Goal: Task Accomplishment & Management: Use online tool/utility

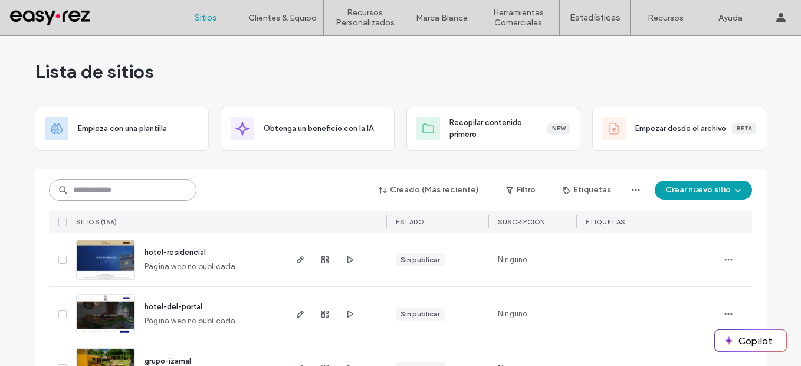
drag, startPoint x: 144, startPoint y: 189, endPoint x: 137, endPoint y: 180, distance: 11.7
click at [142, 187] on input at bounding box center [122, 189] width 147 height 21
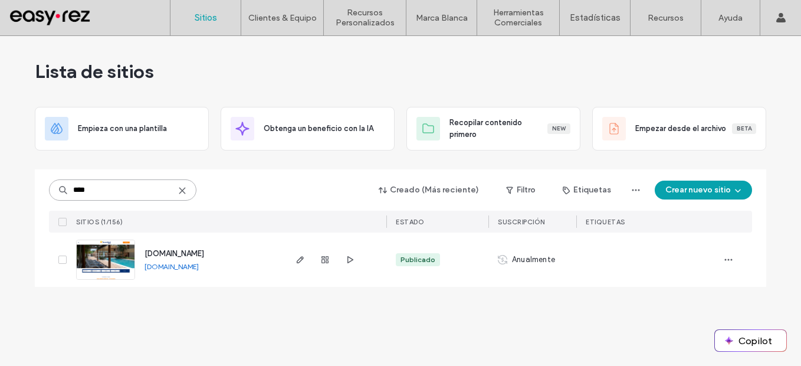
type input "****"
click at [199, 266] on link "[DOMAIN_NAME]" at bounding box center [171, 266] width 54 height 9
drag, startPoint x: 298, startPoint y: 257, endPoint x: 311, endPoint y: 261, distance: 14.2
click at [298, 257] on icon "button" at bounding box center [299, 259] width 9 height 9
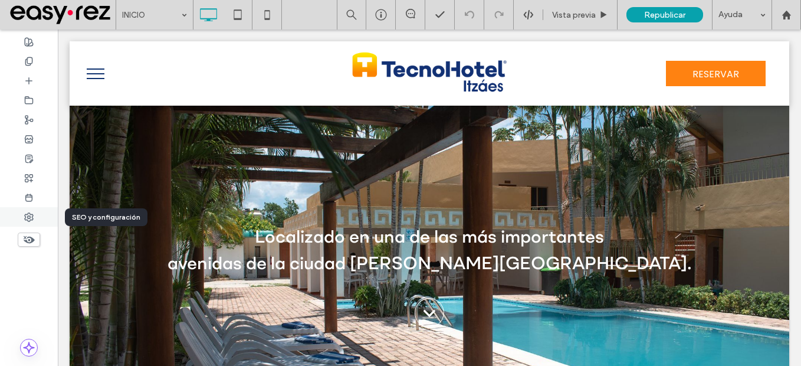
click at [23, 216] on div at bounding box center [29, 216] width 58 height 19
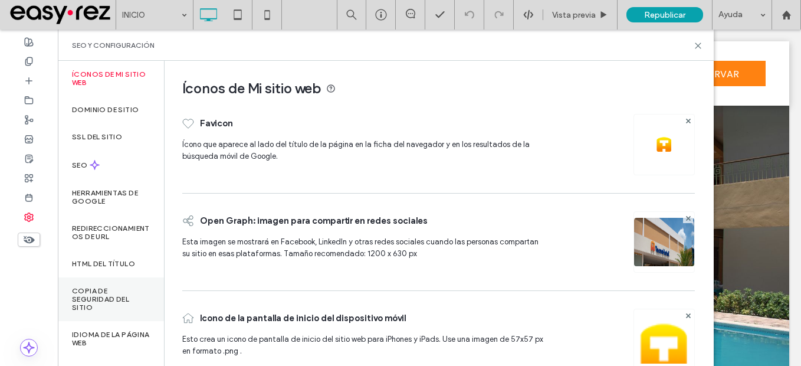
click at [78, 302] on label "Copia de seguridad del sitio" at bounding box center [111, 299] width 78 height 25
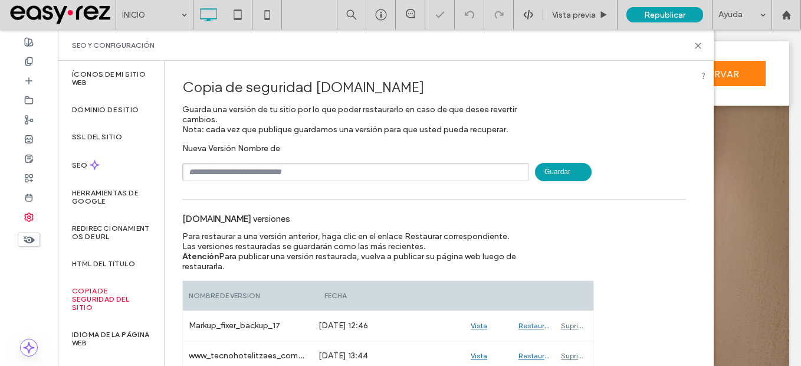
click at [267, 172] on input "text" at bounding box center [355, 172] width 347 height 18
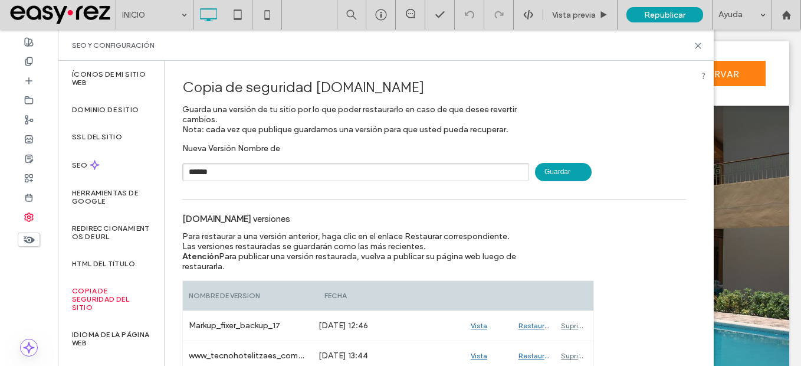
type input "******"
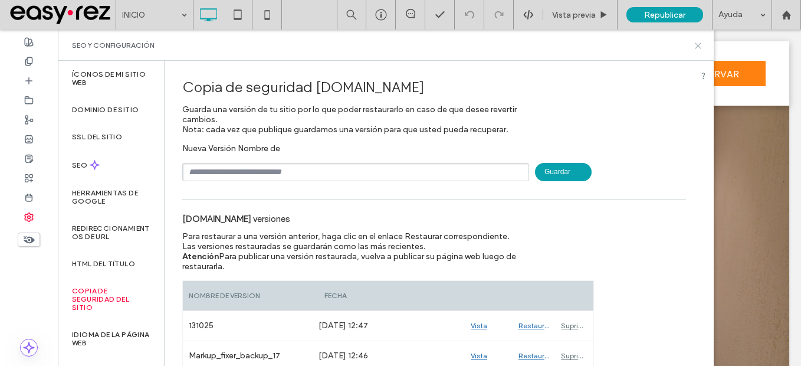
drag, startPoint x: 696, startPoint y: 45, endPoint x: 611, endPoint y: 38, distance: 85.8
click at [696, 45] on icon at bounding box center [698, 45] width 9 height 9
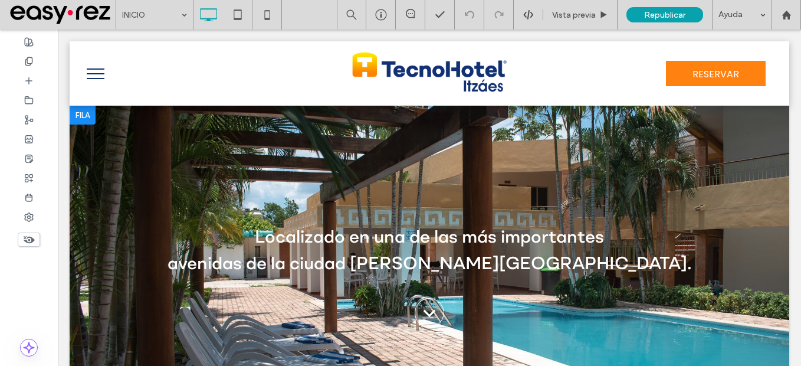
click at [83, 119] on div at bounding box center [83, 115] width 26 height 19
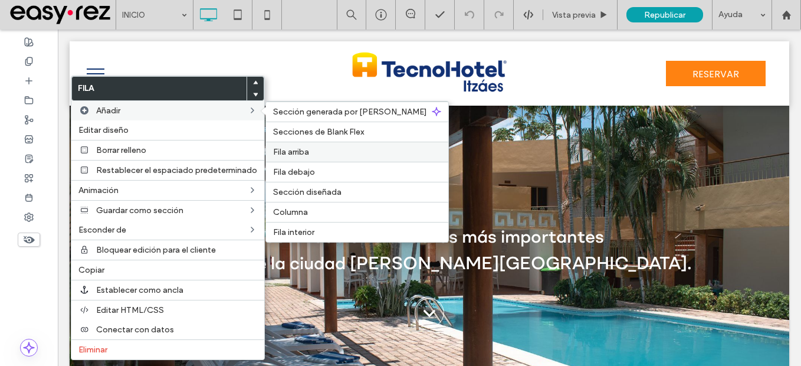
click at [319, 155] on label "Fila arriba" at bounding box center [357, 152] width 168 height 10
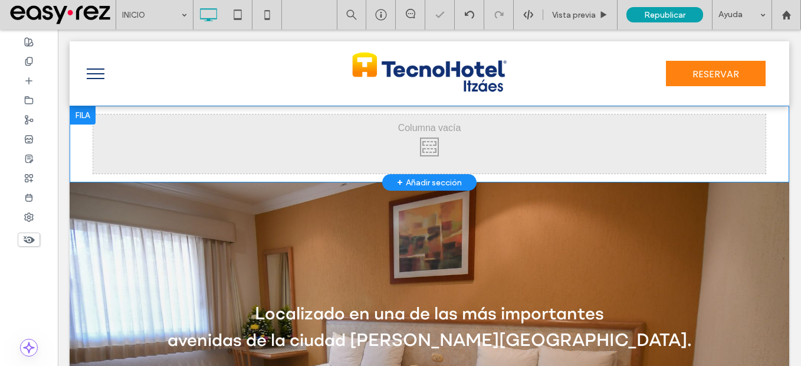
click at [194, 146] on div "Click To Paste Click To Paste" at bounding box center [429, 143] width 672 height 59
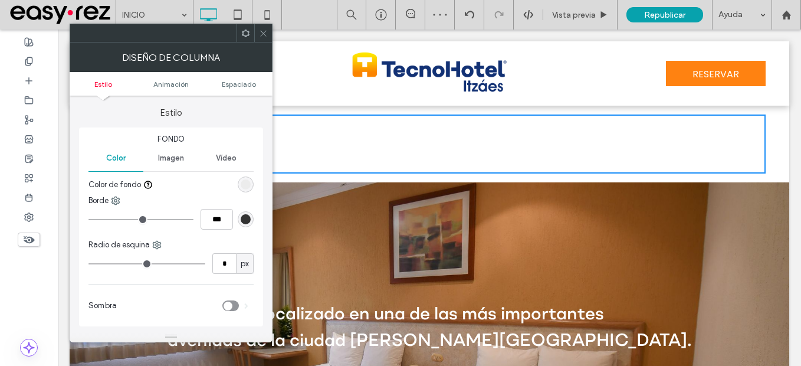
click at [245, 35] on icon at bounding box center [245, 33] width 9 height 9
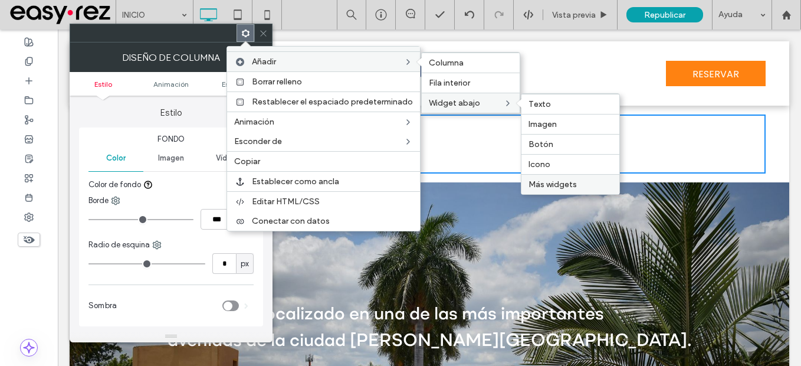
click at [557, 176] on div "Más widgets" at bounding box center [570, 184] width 98 height 20
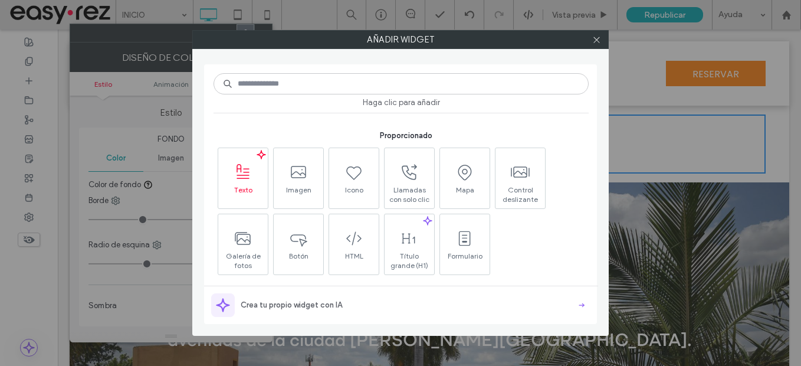
click at [258, 196] on span "Texto" at bounding box center [243, 193] width 50 height 17
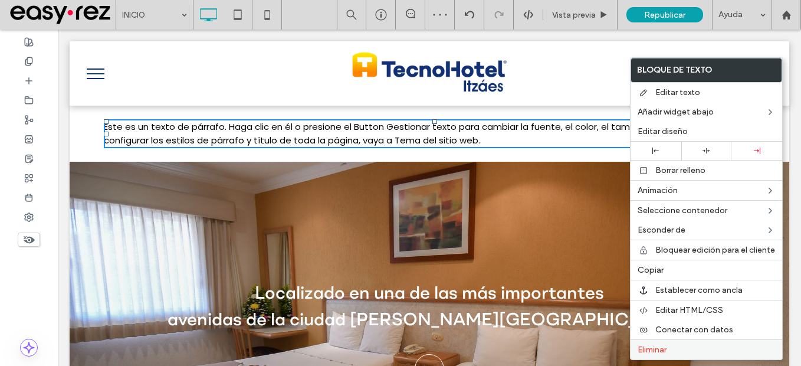
click at [658, 343] on div "Eliminar" at bounding box center [706, 349] width 152 height 20
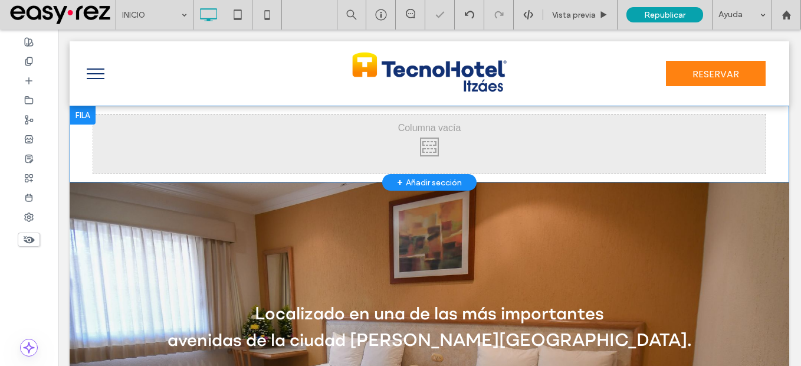
click at [160, 136] on div "Click To Paste Click To Paste" at bounding box center [429, 143] width 672 height 59
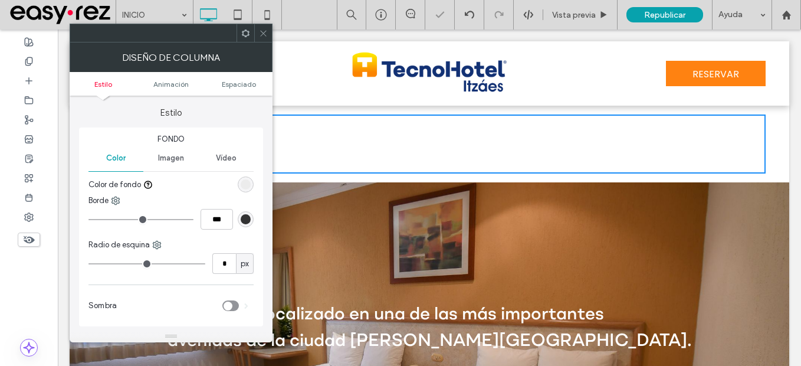
click at [245, 31] on use at bounding box center [246, 33] width 8 height 8
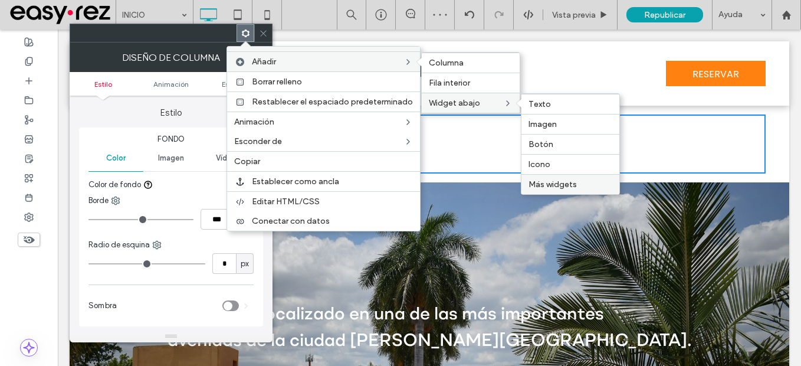
click at [564, 180] on span "Más widgets" at bounding box center [552, 184] width 48 height 10
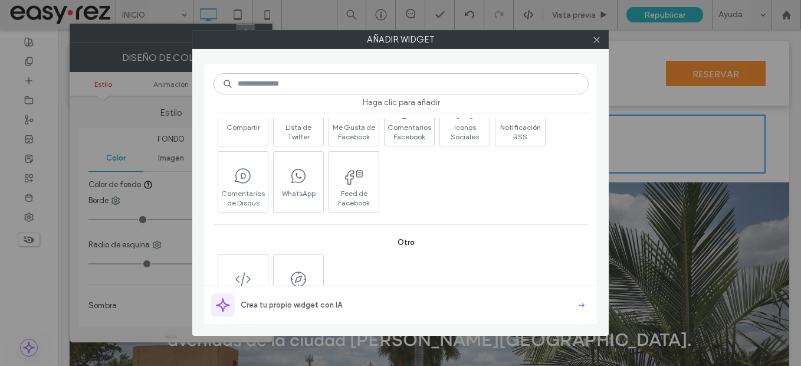
scroll to position [915, 0]
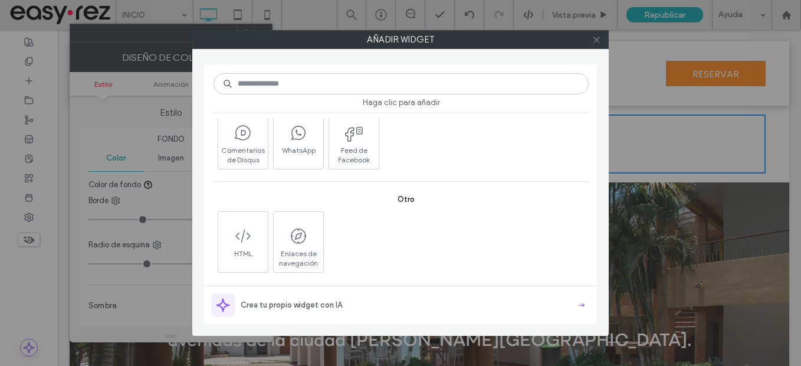
click at [599, 41] on icon at bounding box center [596, 39] width 9 height 9
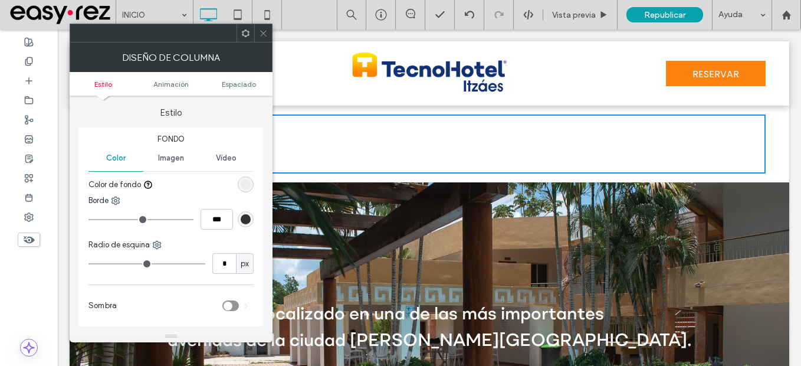
click at [261, 35] on icon at bounding box center [263, 33] width 9 height 9
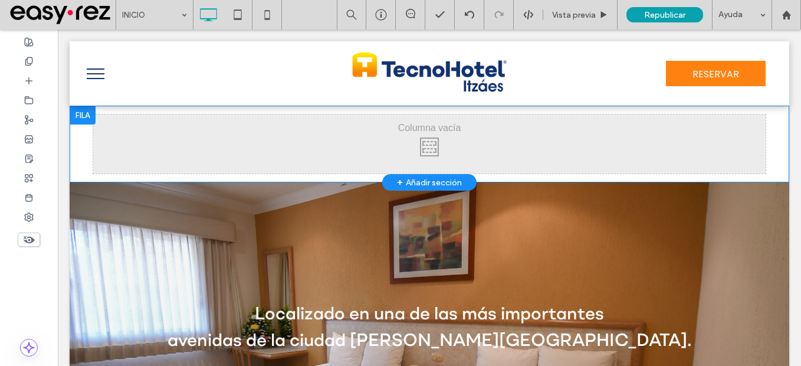
click at [79, 113] on div at bounding box center [83, 115] width 26 height 19
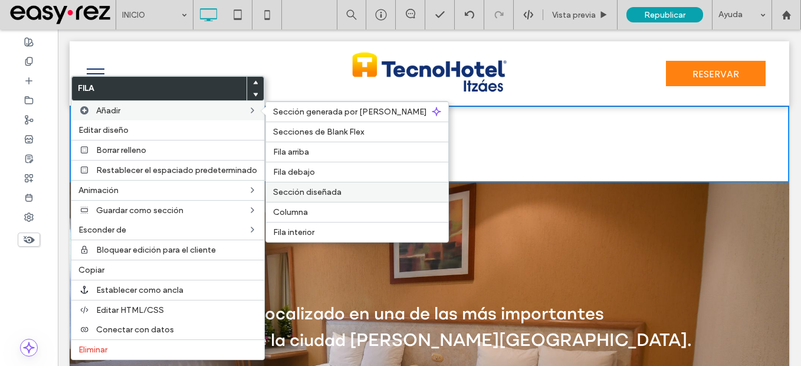
click at [331, 193] on span "Sección diseñada" at bounding box center [307, 192] width 68 height 10
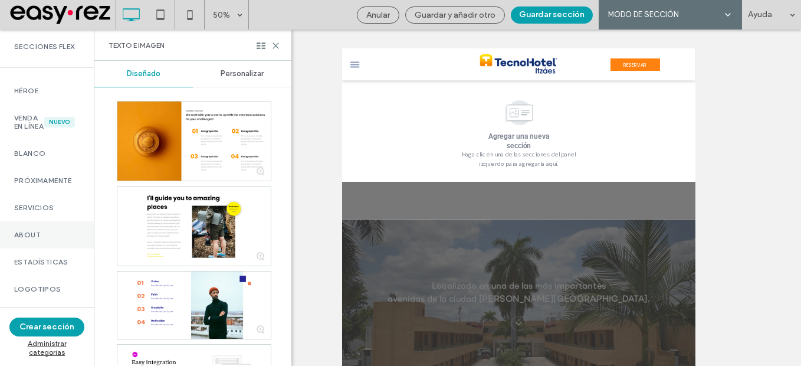
scroll to position [0, 0]
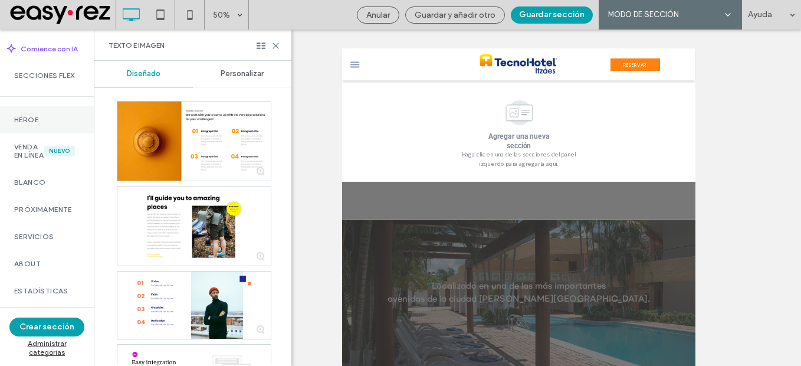
click at [34, 124] on label "Héroe" at bounding box center [46, 120] width 65 height 8
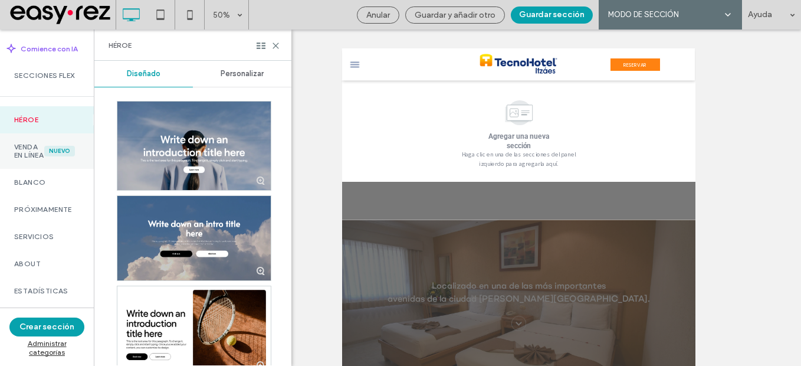
click at [27, 159] on label "Venda en línea" at bounding box center [29, 151] width 30 height 17
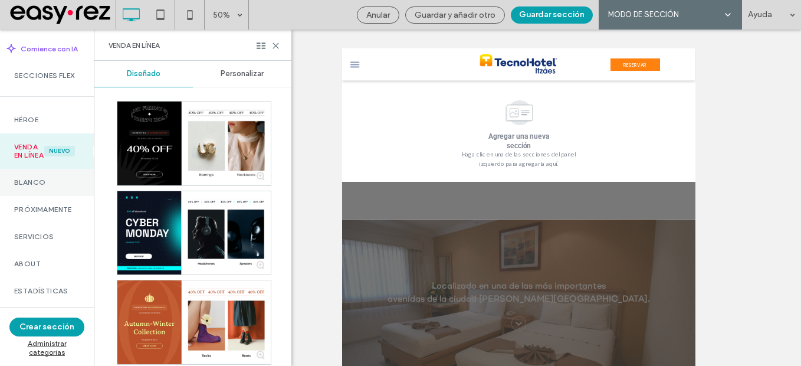
click at [38, 186] on label "Blanco" at bounding box center [46, 182] width 65 height 8
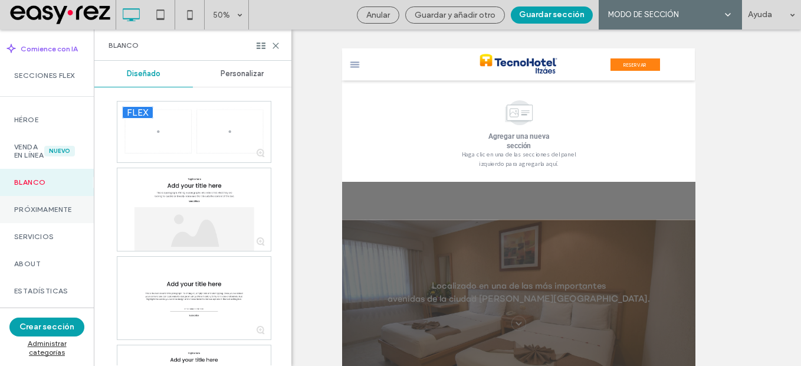
click at [46, 213] on label "Próximamente" at bounding box center [46, 209] width 65 height 8
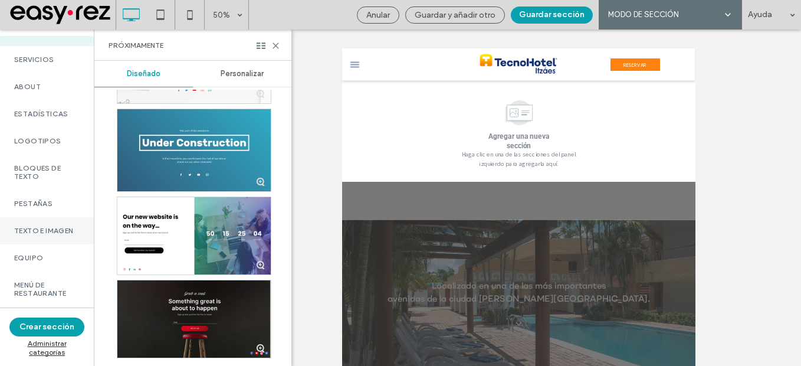
scroll to position [118, 0]
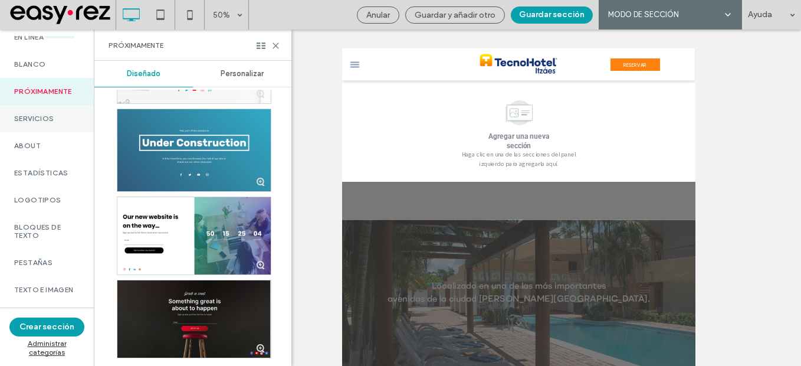
click at [24, 132] on div "Servicios" at bounding box center [47, 118] width 94 height 27
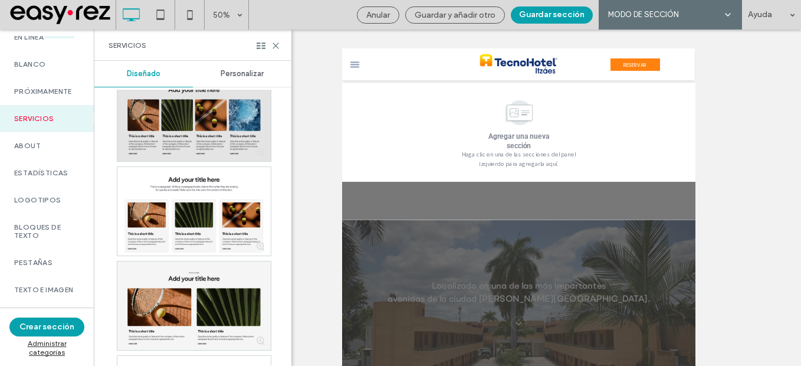
scroll to position [0, 0]
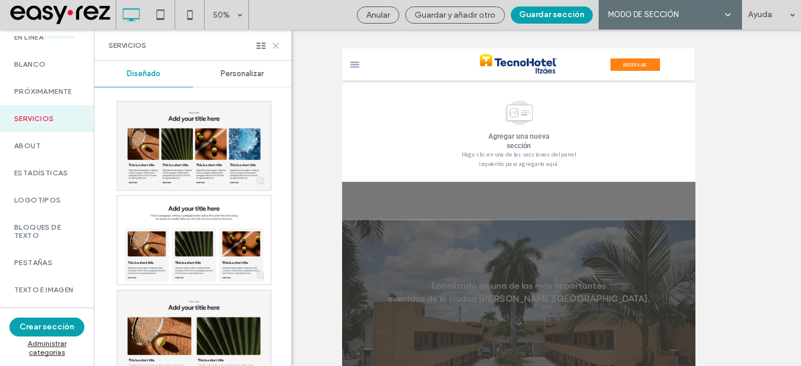
drag, startPoint x: 272, startPoint y: 48, endPoint x: 132, endPoint y: 65, distance: 141.4
click at [272, 48] on icon at bounding box center [275, 45] width 9 height 9
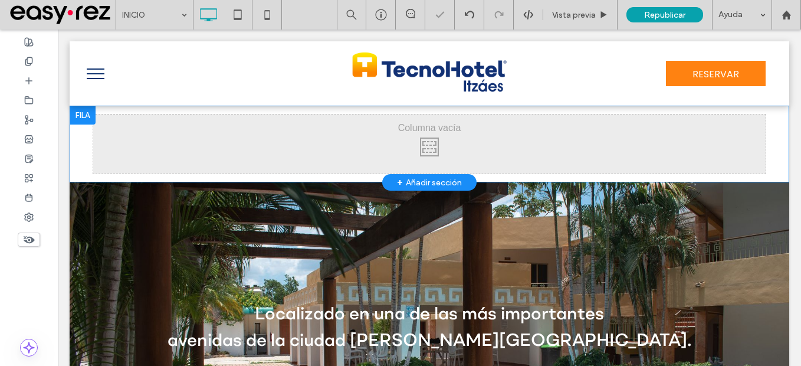
click at [436, 136] on div "Click To Paste Click To Paste Click To Paste" at bounding box center [429, 143] width 672 height 59
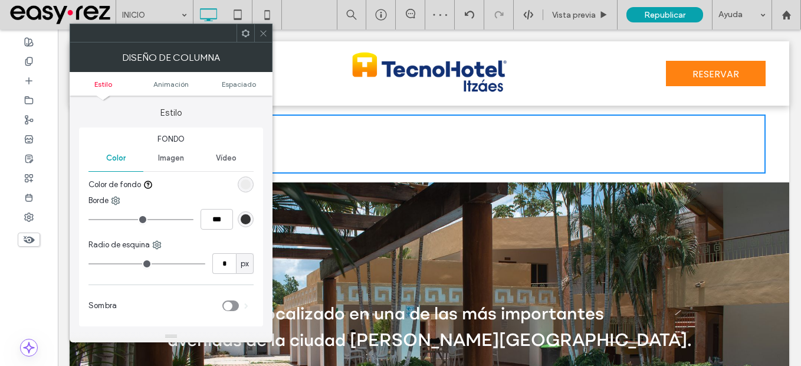
click at [241, 40] on span at bounding box center [245, 33] width 9 height 18
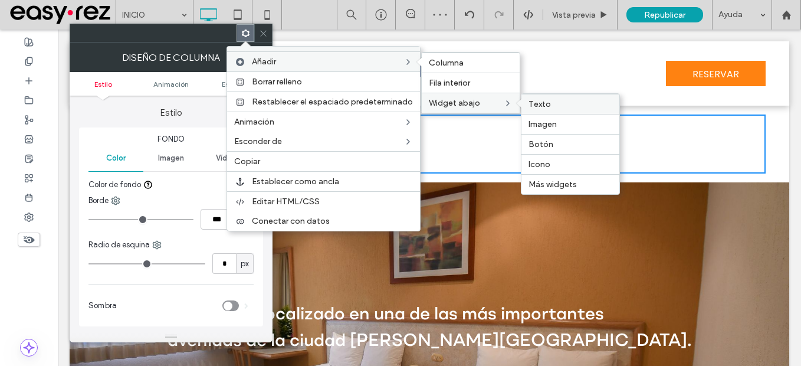
click at [547, 106] on span "Texto" at bounding box center [539, 104] width 22 height 10
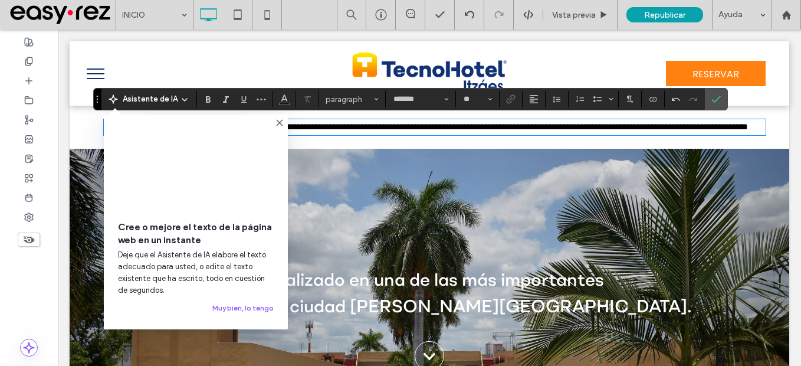
drag, startPoint x: 278, startPoint y: 122, endPoint x: 297, endPoint y: 98, distance: 29.8
click at [278, 122] on use at bounding box center [279, 122] width 5 height 5
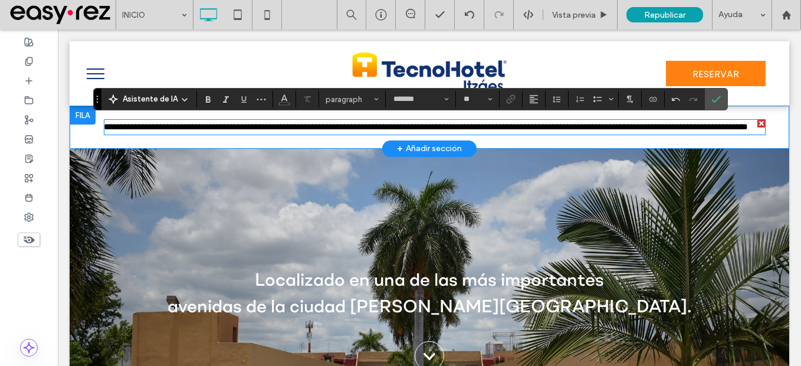
type input "**"
click at [354, 129] on span "**********" at bounding box center [426, 126] width 644 height 9
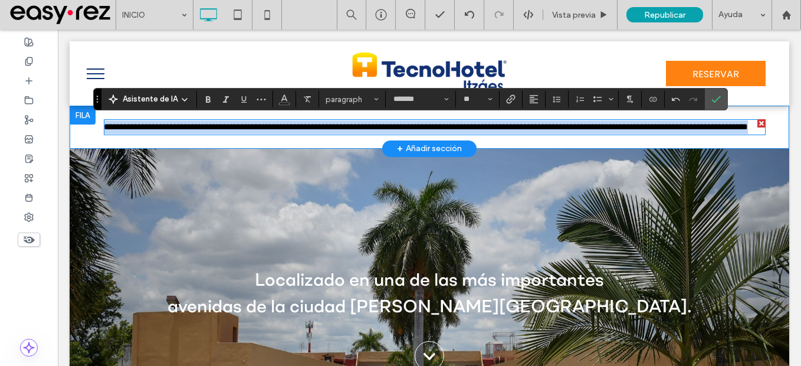
click at [354, 129] on span "**********" at bounding box center [426, 126] width 644 height 9
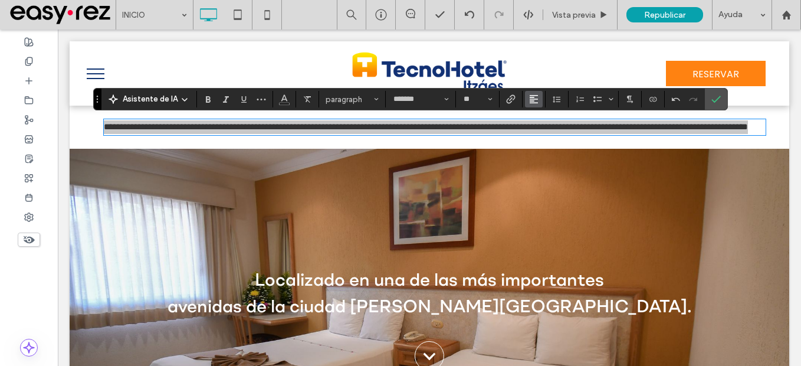
click at [535, 104] on icon "Alineación" at bounding box center [533, 98] width 9 height 9
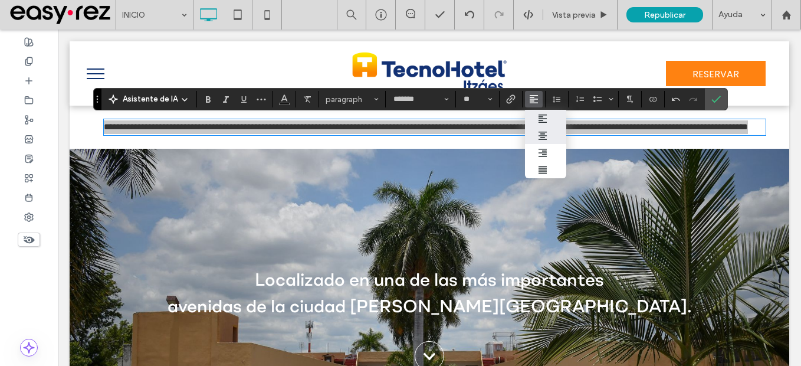
drag, startPoint x: 551, startPoint y: 97, endPoint x: 541, endPoint y: 130, distance: 34.5
click at [541, 131] on icon "ui.textEditor.alignment.center" at bounding box center [542, 135] width 9 height 9
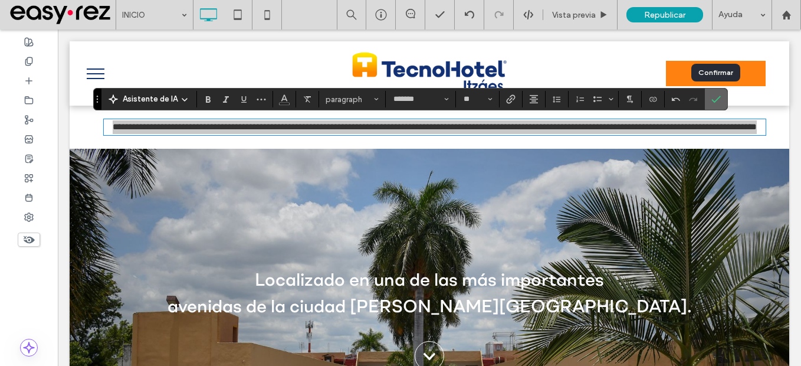
drag, startPoint x: 710, startPoint y: 101, endPoint x: 657, endPoint y: 81, distance: 56.5
click at [711, 101] on icon "Confirmar" at bounding box center [715, 98] width 9 height 9
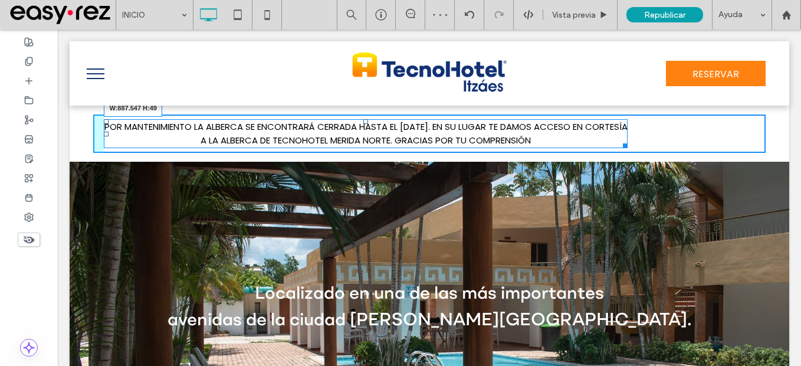
drag, startPoint x: 741, startPoint y: 143, endPoint x: 625, endPoint y: 148, distance: 116.9
click at [625, 148] on div at bounding box center [623, 143] width 9 height 9
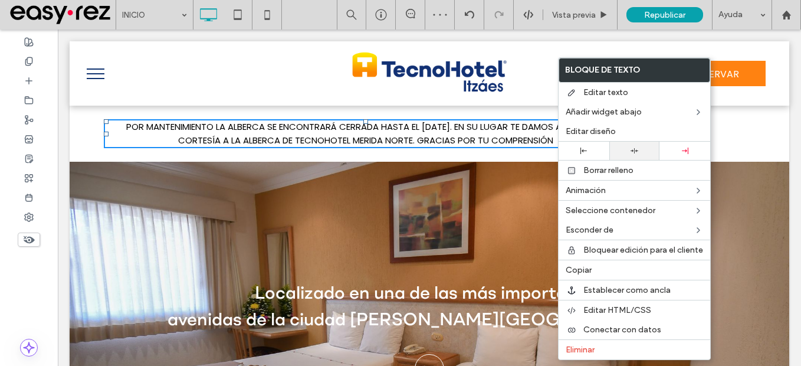
click at [625, 146] on div at bounding box center [634, 151] width 51 height 18
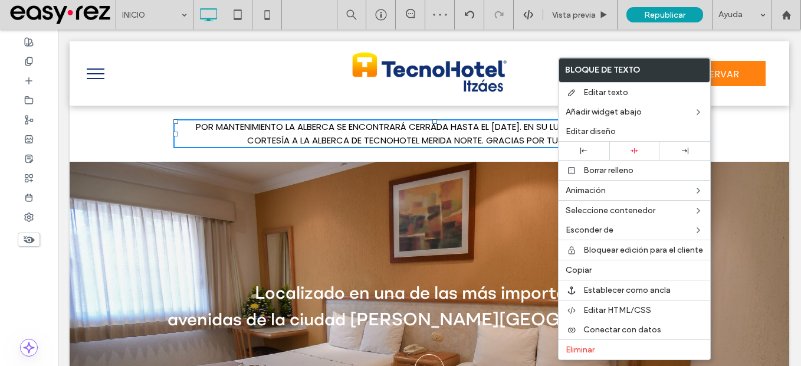
click at [278, 185] on div at bounding box center [429, 335] width 719 height 346
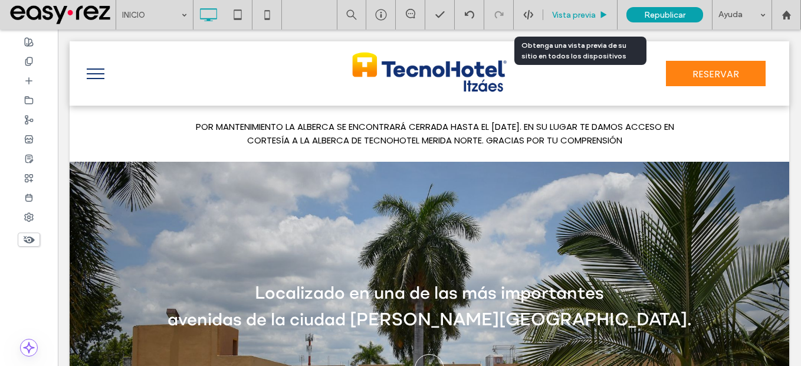
click at [581, 14] on span "Vista previa" at bounding box center [574, 15] width 44 height 10
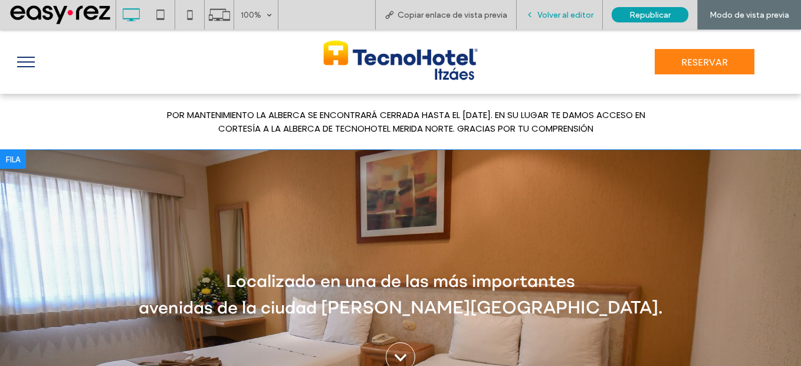
click at [561, 13] on span "Volver al editor" at bounding box center [565, 15] width 56 height 10
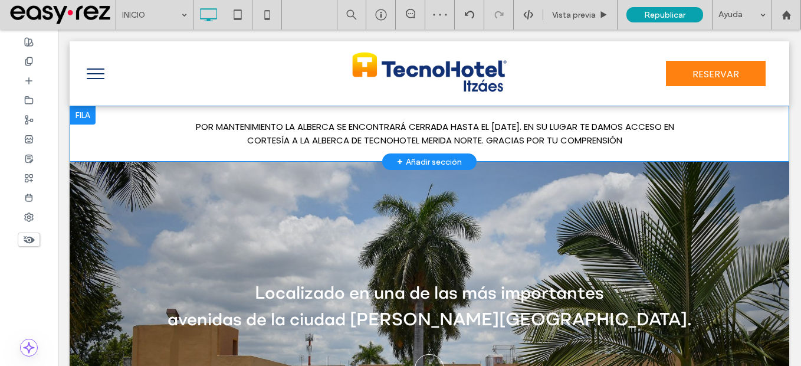
click at [88, 112] on div at bounding box center [83, 115] width 26 height 19
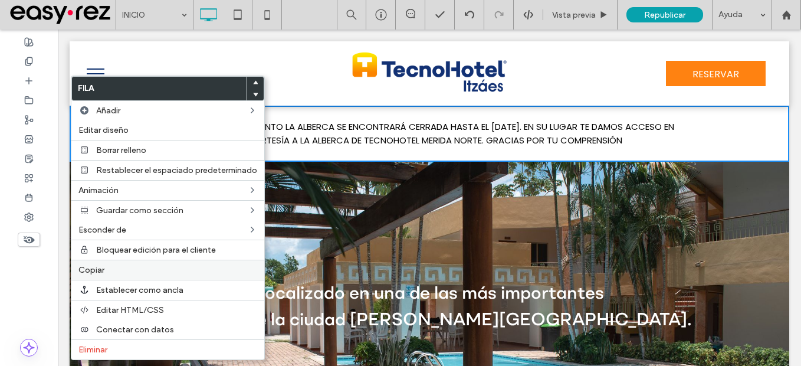
click at [107, 268] on label "Copiar" at bounding box center [167, 270] width 179 height 10
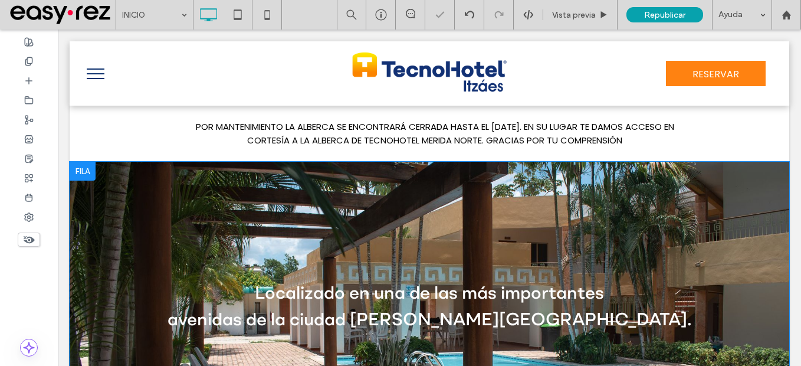
click at [77, 170] on div at bounding box center [83, 171] width 26 height 19
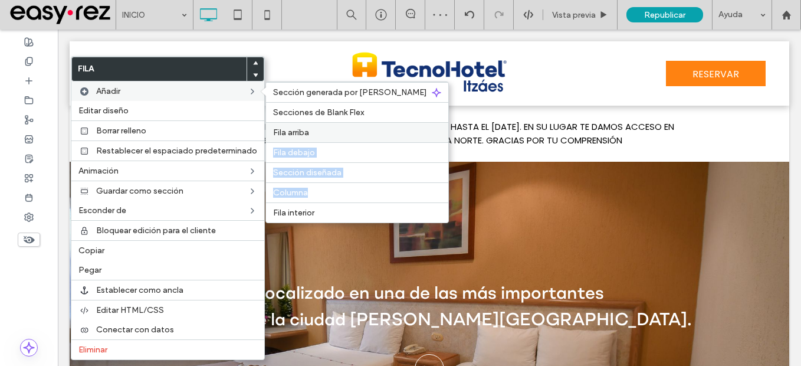
drag, startPoint x: 313, startPoint y: 190, endPoint x: 316, endPoint y: 133, distance: 56.7
click at [316, 133] on div "Sección generada por IA Secciones de Blank Flex Fila arriba Fila debajo Sección…" at bounding box center [356, 152] width 183 height 142
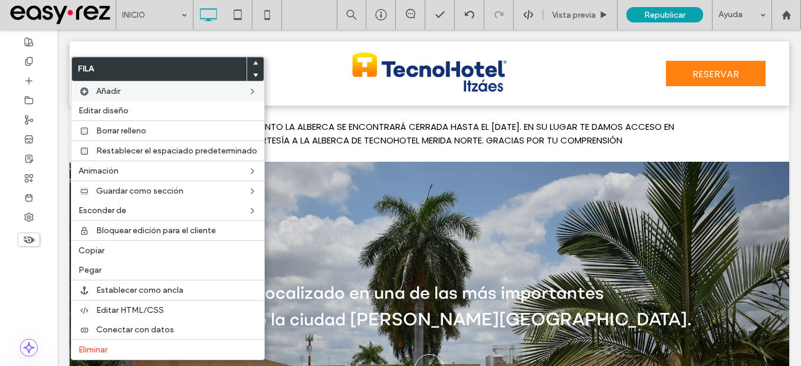
drag, startPoint x: 373, startPoint y: 163, endPoint x: 339, endPoint y: 233, distance: 78.3
click at [339, 226] on div at bounding box center [429, 335] width 719 height 346
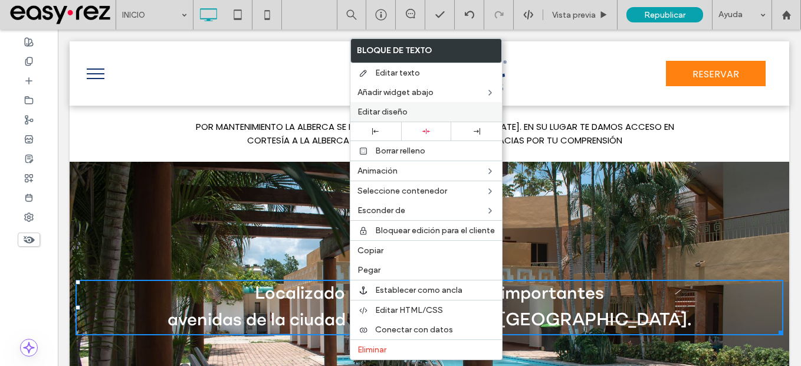
click at [390, 113] on span "Editar diseño" at bounding box center [382, 112] width 50 height 10
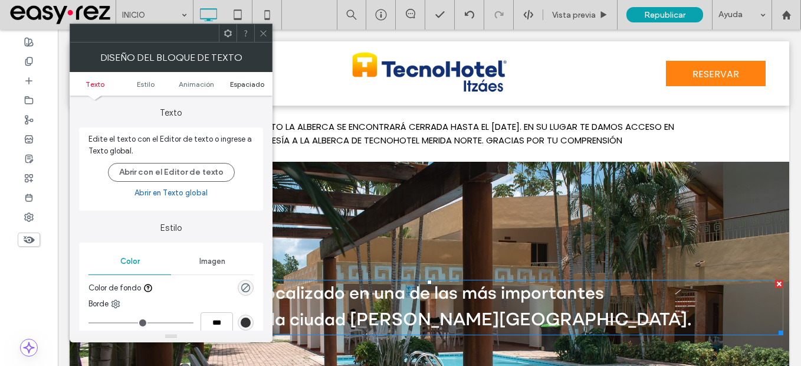
click at [241, 84] on span "Espaciado" at bounding box center [247, 84] width 34 height 9
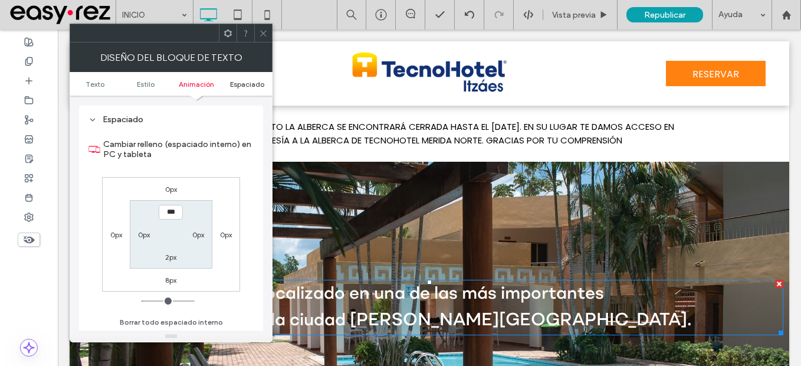
scroll to position [329, 0]
click at [260, 32] on icon at bounding box center [263, 33] width 9 height 9
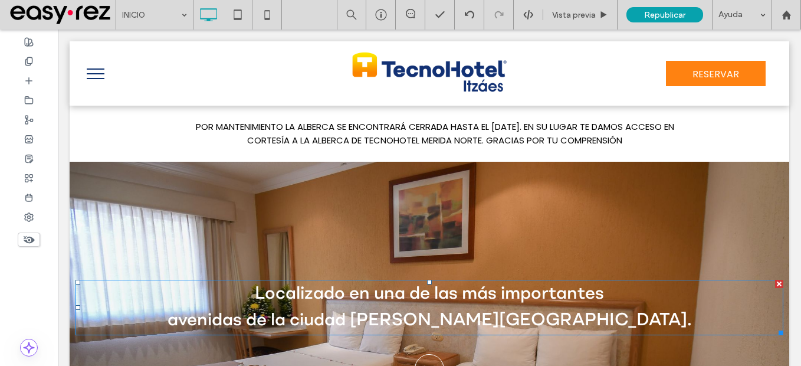
click at [153, 196] on div at bounding box center [429, 335] width 719 height 346
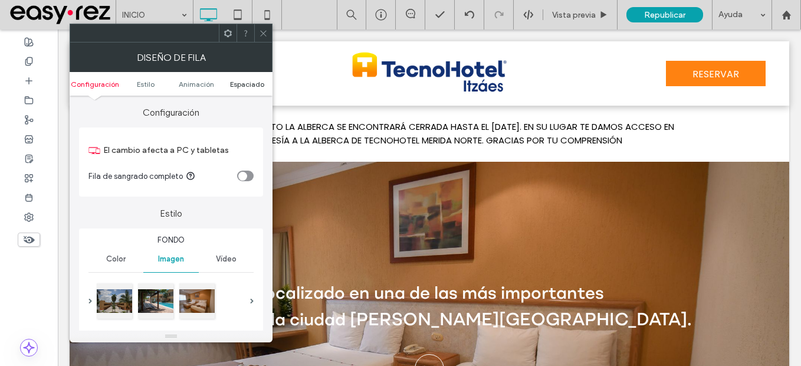
click at [248, 81] on span "Espaciado" at bounding box center [247, 84] width 34 height 9
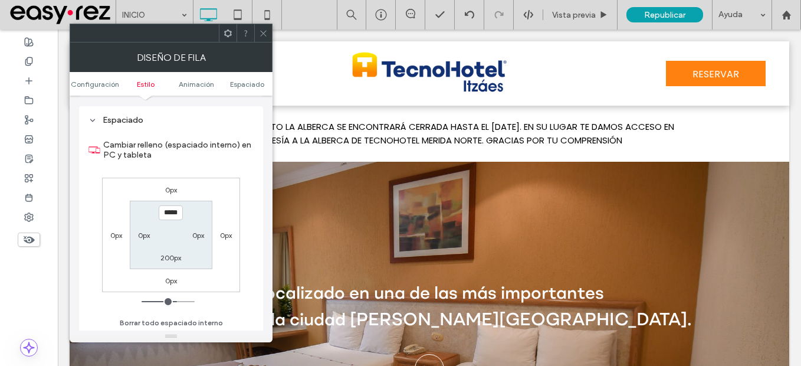
scroll to position [672, 0]
click at [261, 29] on icon at bounding box center [263, 33] width 9 height 9
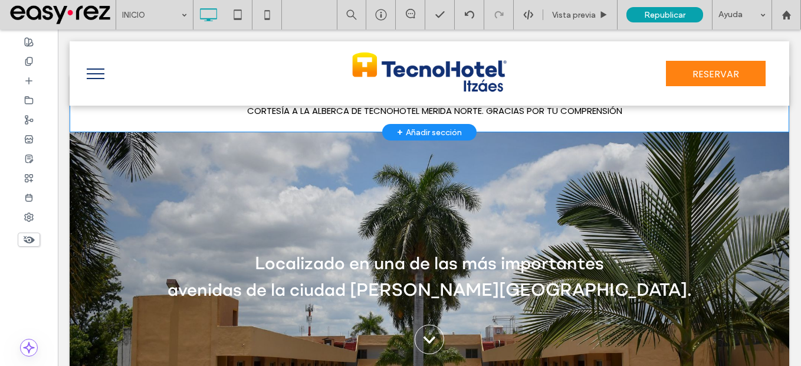
scroll to position [0, 0]
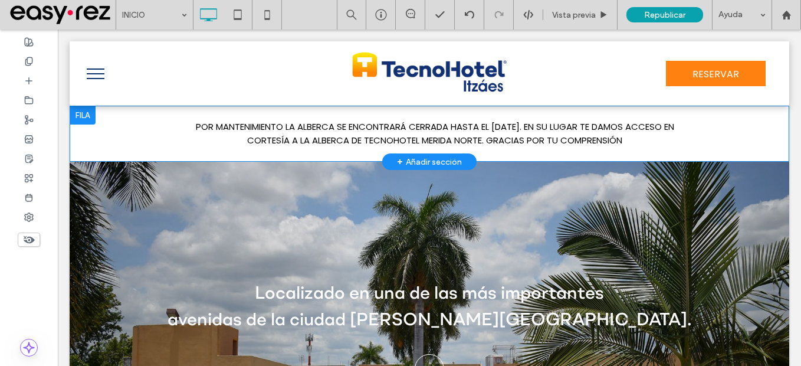
click at [87, 120] on div at bounding box center [83, 115] width 26 height 19
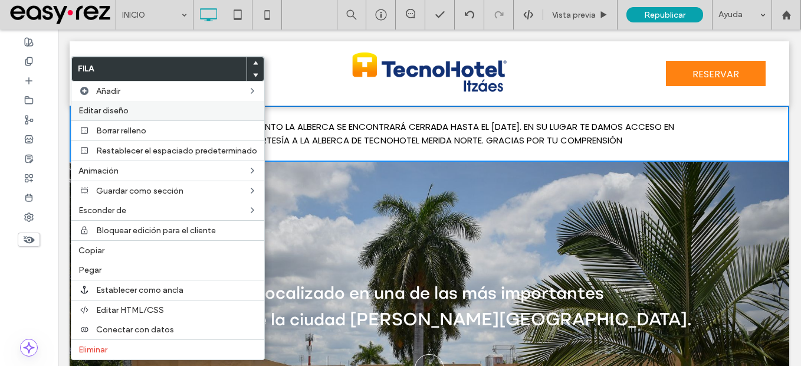
click at [96, 112] on span "Editar diseño" at bounding box center [103, 111] width 50 height 10
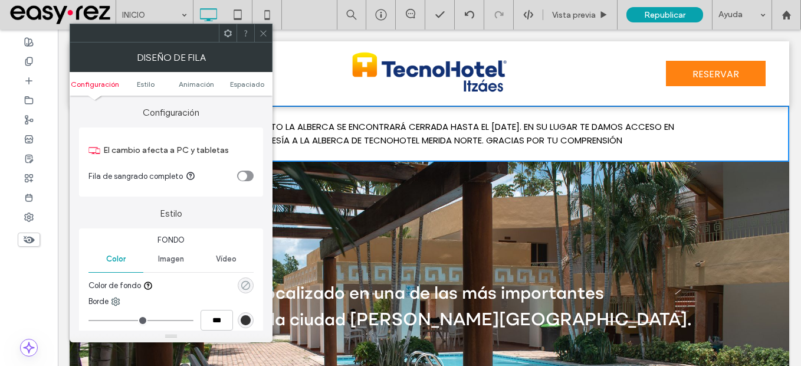
click at [245, 285] on use "rgba(0, 0, 0, 0)" at bounding box center [245, 285] width 9 height 9
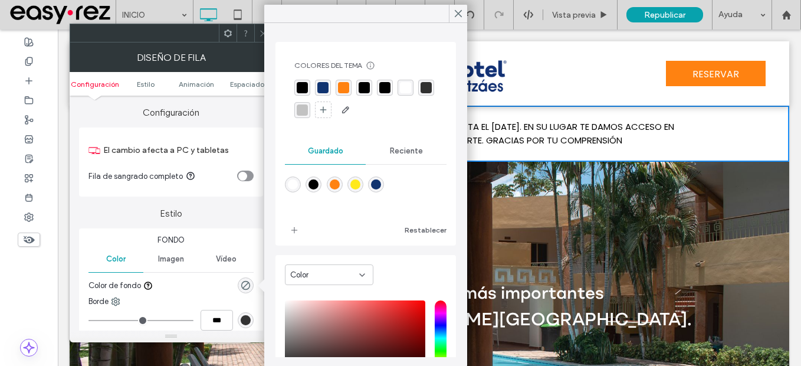
click at [337, 183] on div "rgba(255,130,17,1)" at bounding box center [335, 184] width 10 height 10
type input "*******"
type input "***"
type input "****"
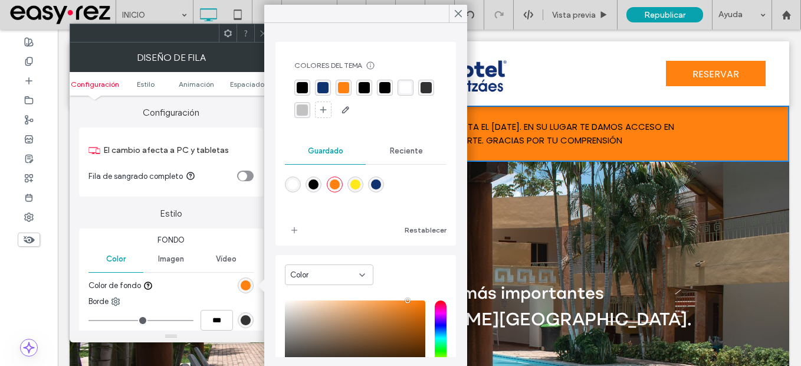
click at [360, 188] on div "rgba(255,233,27,1)" at bounding box center [355, 184] width 10 height 10
type input "*******"
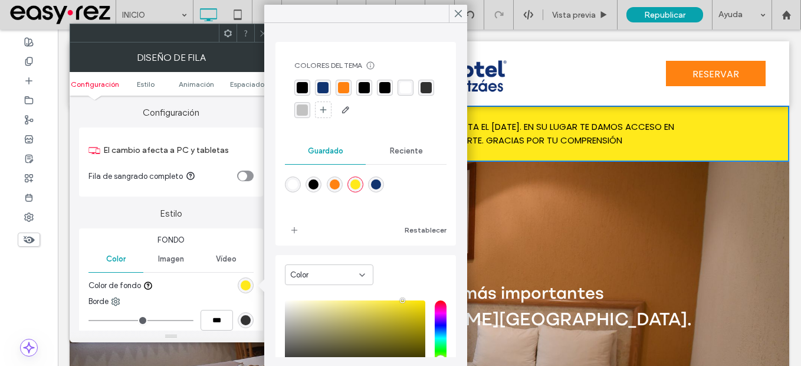
drag, startPoint x: 258, startPoint y: 32, endPoint x: 264, endPoint y: 61, distance: 28.8
click at [258, 33] on div at bounding box center [263, 33] width 18 height 18
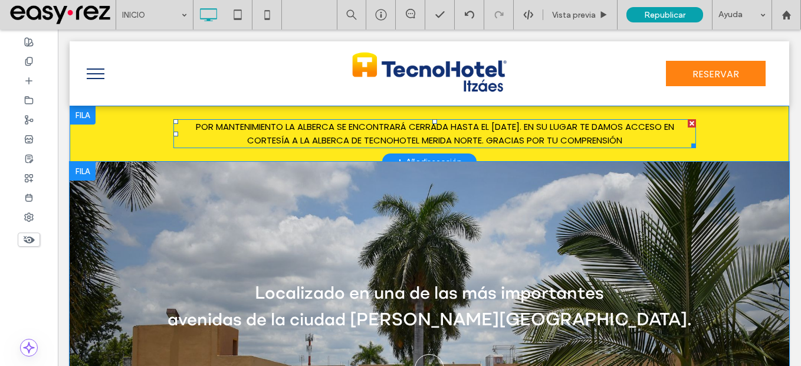
click at [321, 129] on span "POR MANTENIMIENTO LA ALBERCA SE ENCONTRARÁ CERRADA HASTA EL 20 DE OCTUBRE. EN S…" at bounding box center [435, 133] width 478 height 26
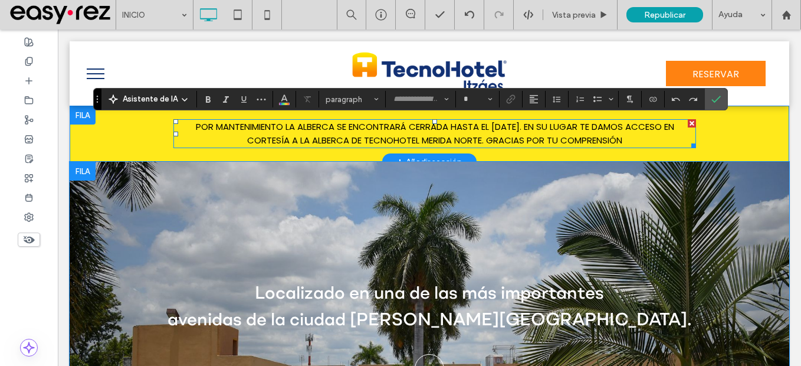
type input "*******"
type input "**"
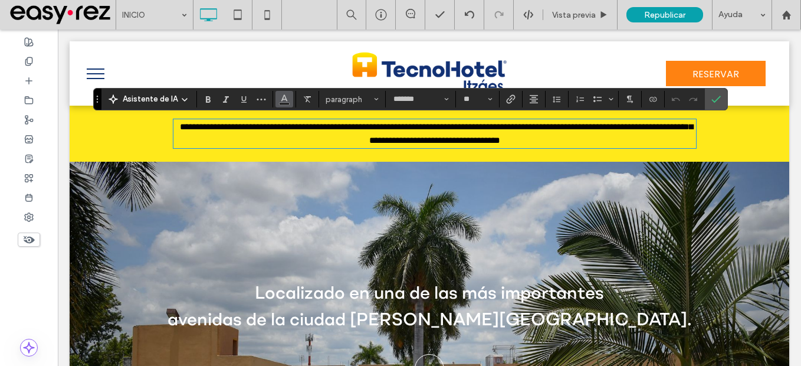
click at [287, 103] on span "Color" at bounding box center [284, 97] width 9 height 15
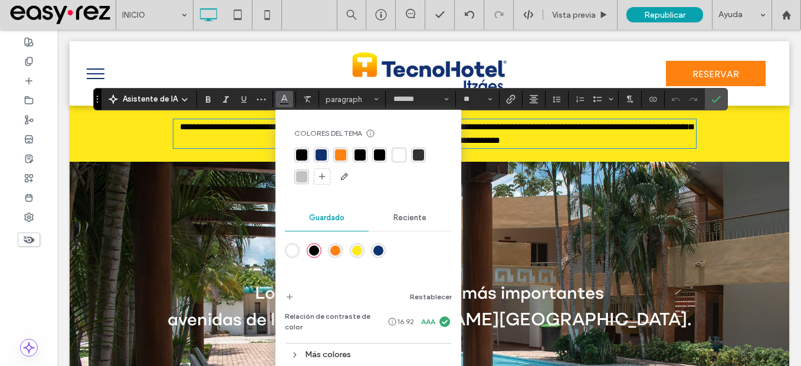
click at [291, 250] on div "rgba(255,255,255,1)" at bounding box center [292, 250] width 10 height 10
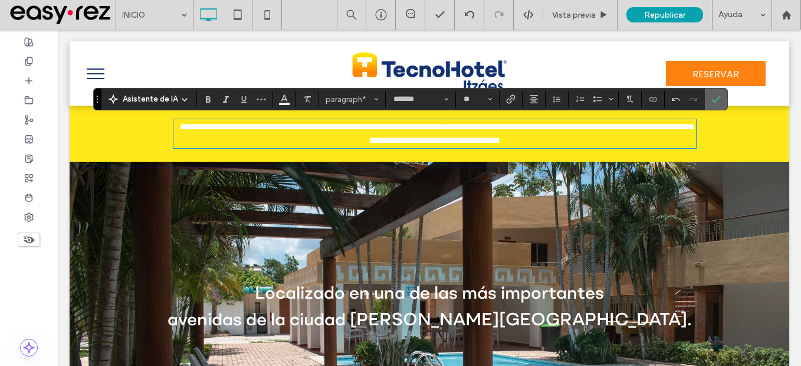
drag, startPoint x: 718, startPoint y: 103, endPoint x: 639, endPoint y: 83, distance: 82.1
click at [718, 103] on icon "Confirmar" at bounding box center [715, 98] width 9 height 9
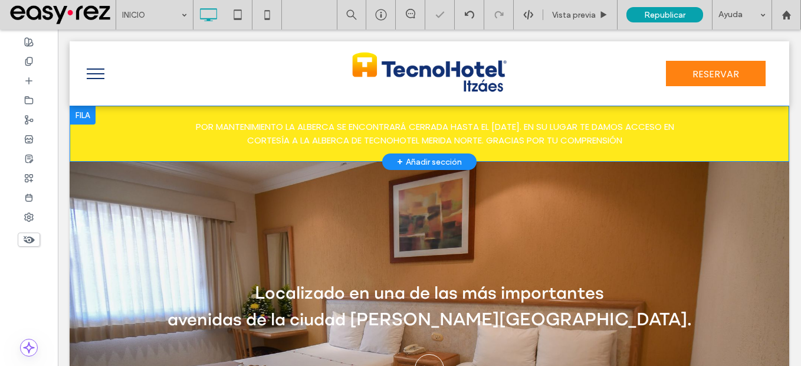
click at [76, 116] on div at bounding box center [83, 115] width 26 height 19
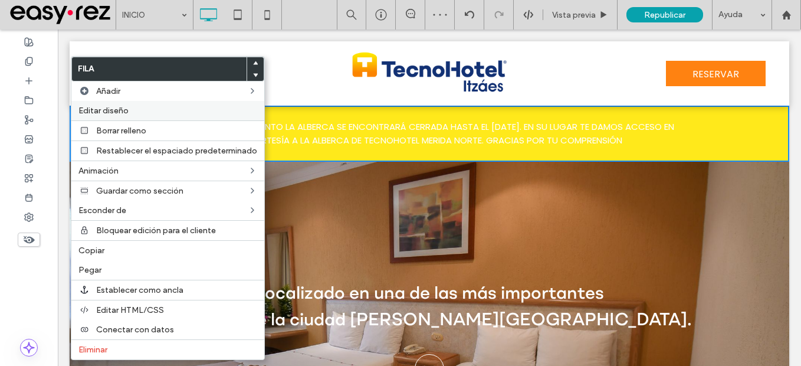
click at [101, 111] on span "Editar diseño" at bounding box center [103, 111] width 50 height 10
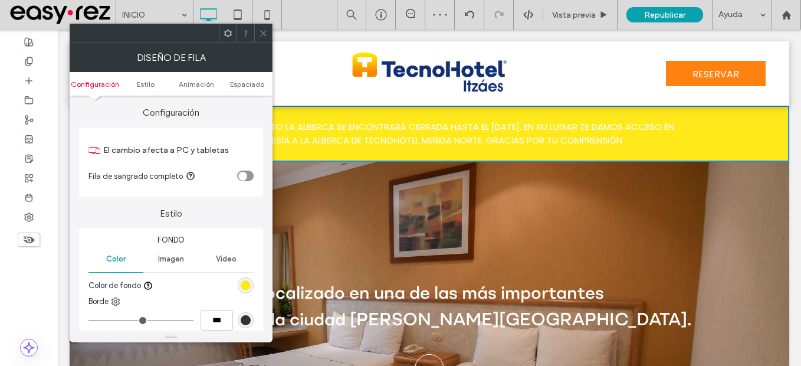
click at [249, 281] on div "rgb(255, 233, 27)" at bounding box center [246, 285] width 10 height 10
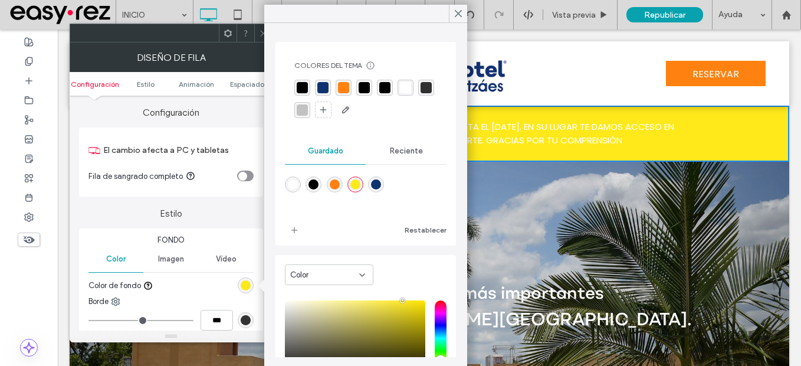
click at [314, 182] on div "rgba(0,0,0,1)" at bounding box center [313, 184] width 10 height 10
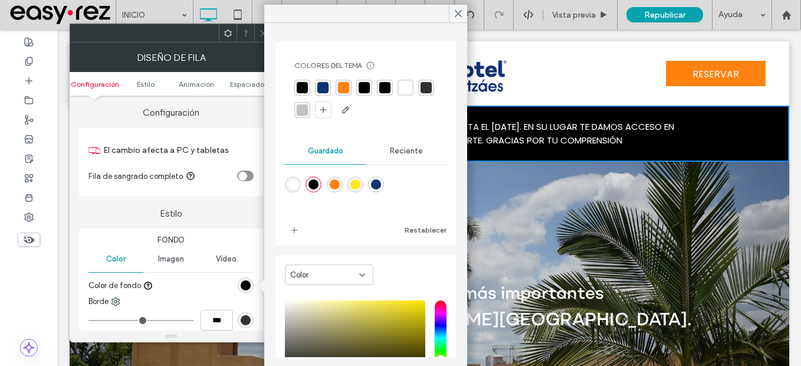
click at [340, 186] on div "rgba(255,130,17,1)" at bounding box center [335, 184] width 10 height 10
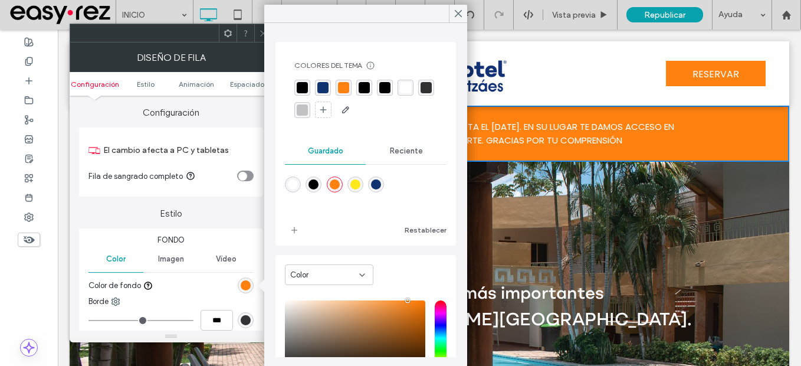
click at [318, 188] on div "rgba(0,0,0,1)" at bounding box center [313, 184] width 10 height 10
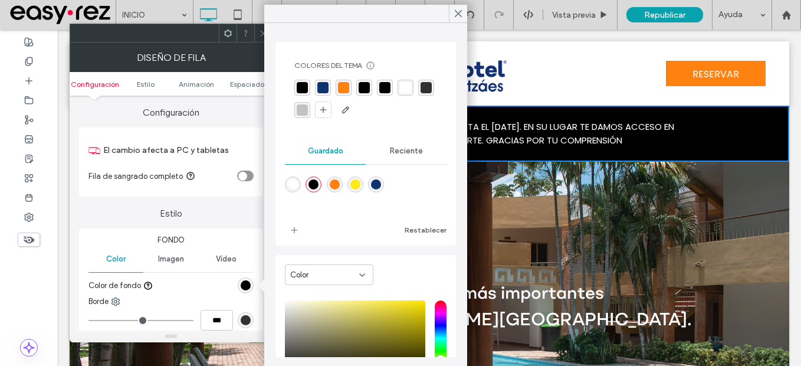
click at [381, 188] on div "rgba(16,51,112,1)" at bounding box center [376, 184] width 10 height 10
type input "*******"
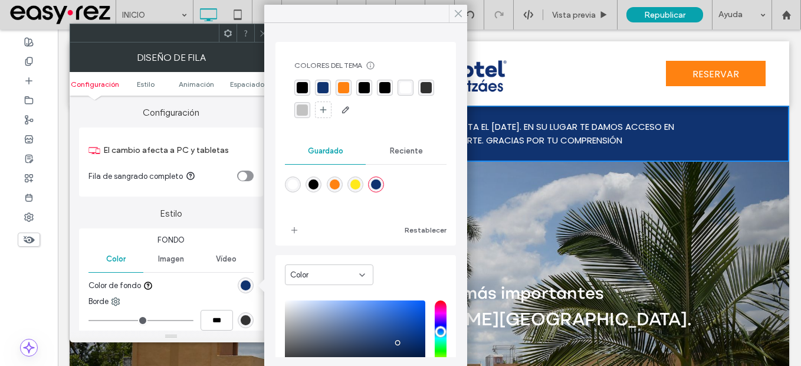
click at [461, 13] on icon at bounding box center [458, 13] width 11 height 11
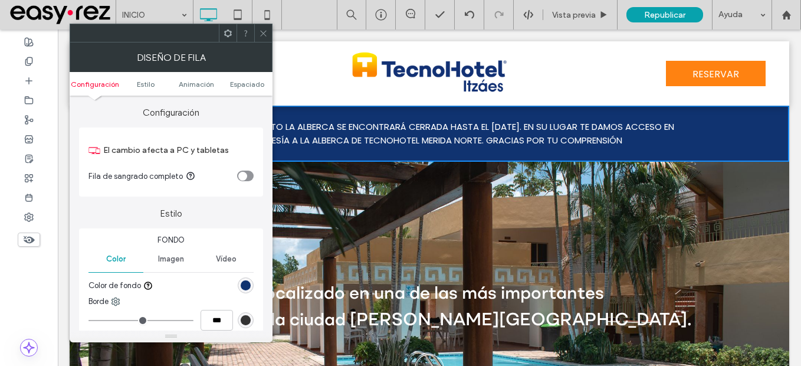
drag, startPoint x: 261, startPoint y: 31, endPoint x: 266, endPoint y: 40, distance: 10.8
click at [261, 32] on icon at bounding box center [263, 33] width 9 height 9
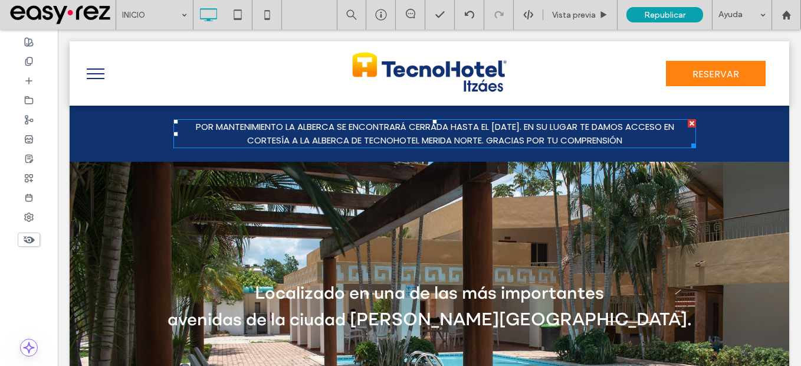
click at [474, 138] on span "POR MANTENIMIENTO LA ALBERCA SE ENCONTRARÁ CERRADA HASTA EL 20 DE OCTUBRE. EN S…" at bounding box center [435, 133] width 478 height 26
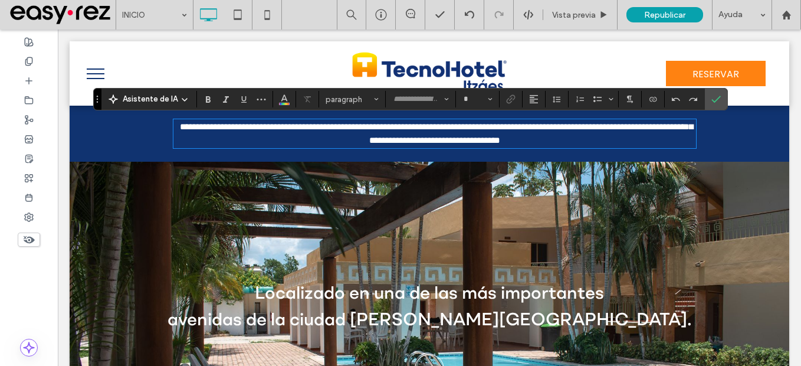
type input "*******"
type input "**"
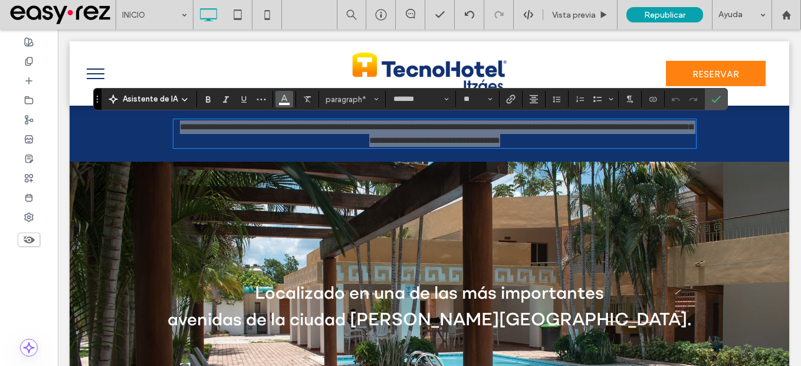
click at [287, 106] on button "Color" at bounding box center [284, 99] width 18 height 17
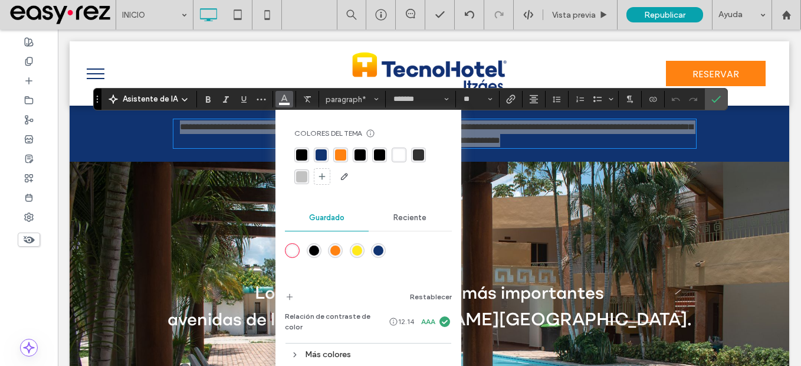
drag, startPoint x: 354, startPoint y: 252, endPoint x: 297, endPoint y: 222, distance: 64.6
click at [354, 252] on div "rgba(255,233,27,1)" at bounding box center [357, 250] width 10 height 10
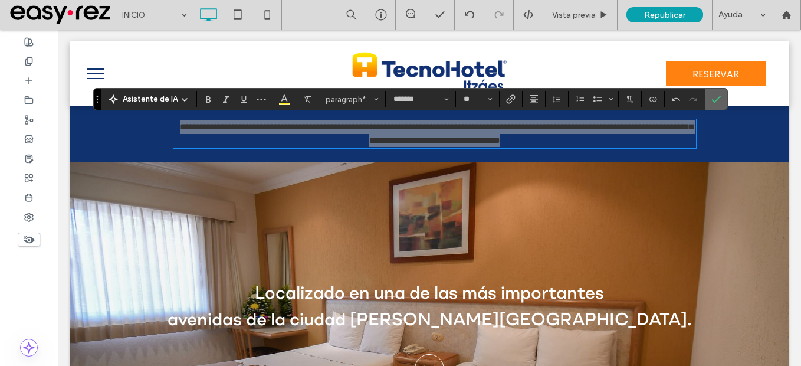
click at [707, 101] on label "Confirmar" at bounding box center [716, 98] width 18 height 21
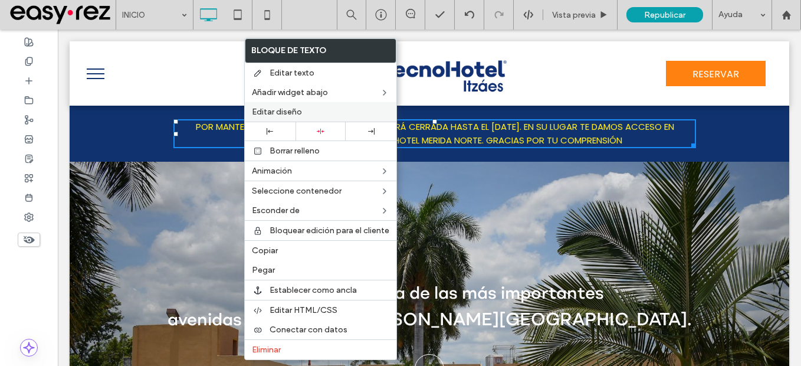
click at [321, 116] on label "Editar diseño" at bounding box center [320, 112] width 137 height 10
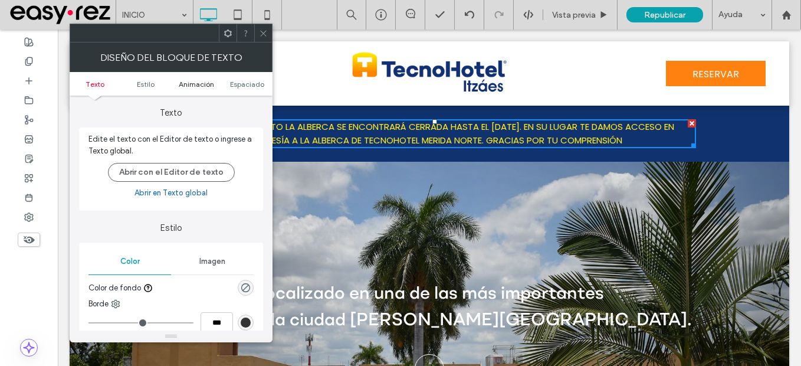
click at [216, 86] on link "Animación" at bounding box center [196, 84] width 51 height 9
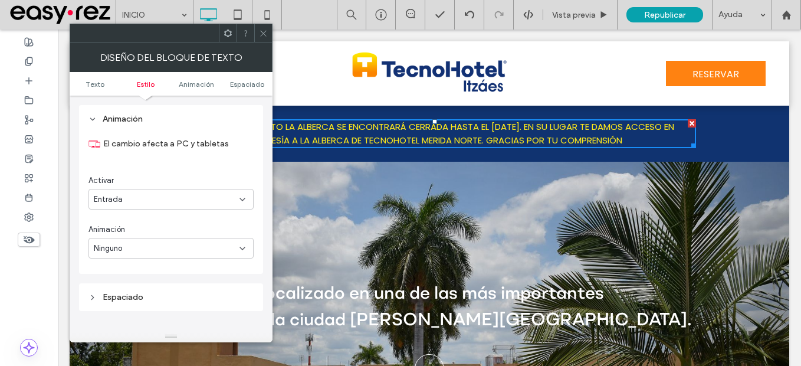
scroll to position [292, 0]
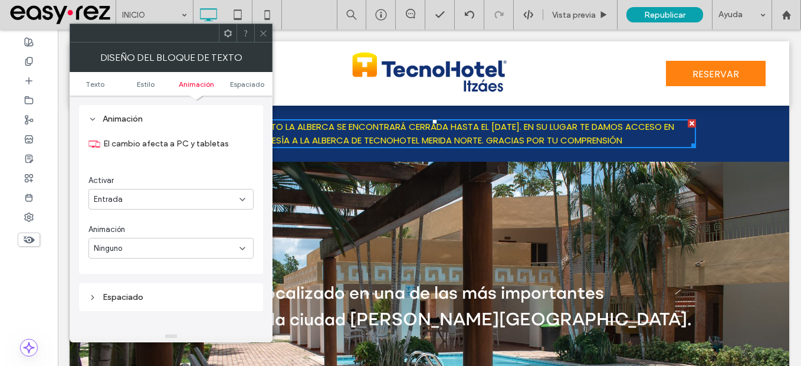
click at [195, 195] on div "Entrada" at bounding box center [167, 199] width 146 height 12
click at [160, 262] on div "Desplazarse" at bounding box center [171, 261] width 164 height 21
click at [193, 247] on div "Ninguno" at bounding box center [167, 248] width 146 height 12
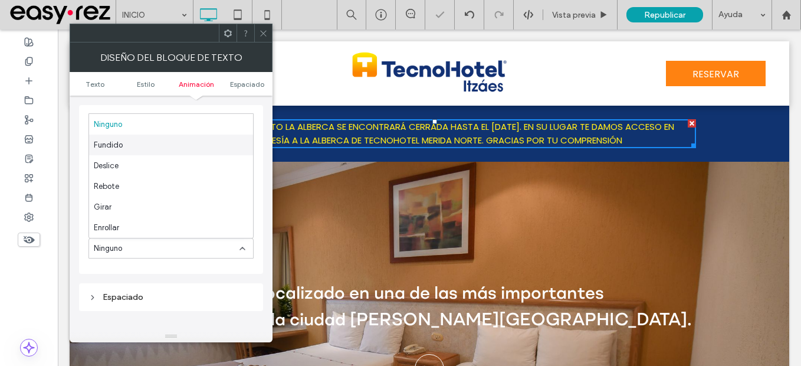
drag, startPoint x: 140, startPoint y: 146, endPoint x: 156, endPoint y: 171, distance: 29.8
click at [139, 146] on div "Fundido" at bounding box center [171, 144] width 164 height 21
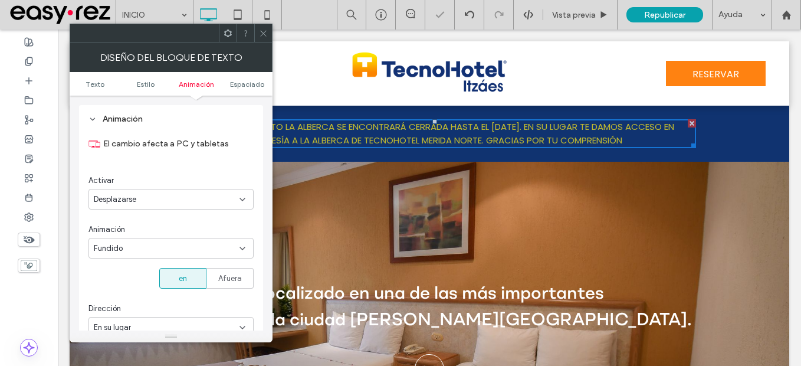
click at [192, 246] on div "Fundido" at bounding box center [167, 248] width 146 height 12
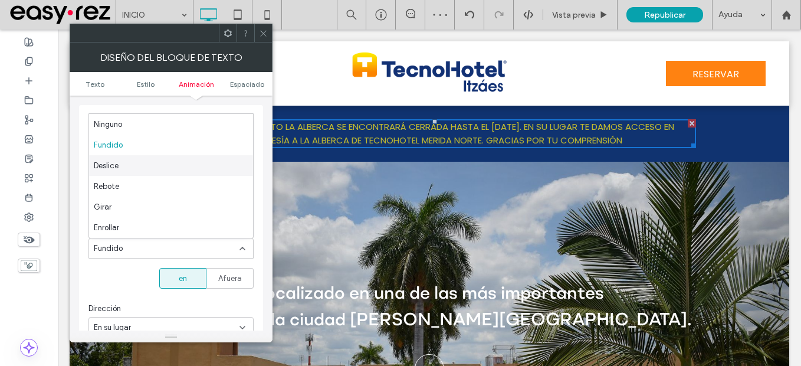
click at [117, 167] on span "Deslice" at bounding box center [106, 166] width 25 height 12
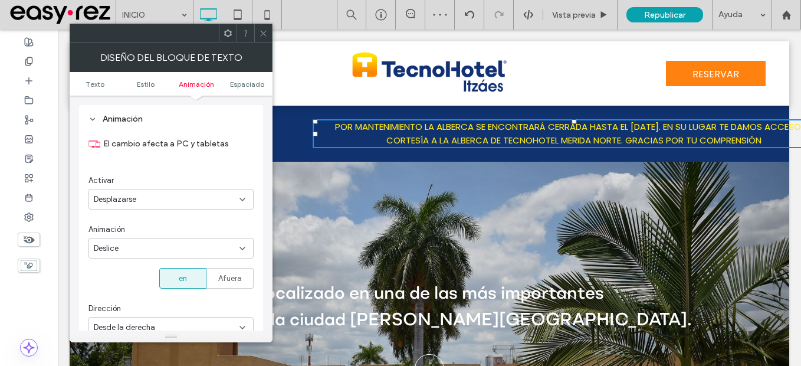
click at [206, 240] on div "Deslice" at bounding box center [170, 248] width 165 height 21
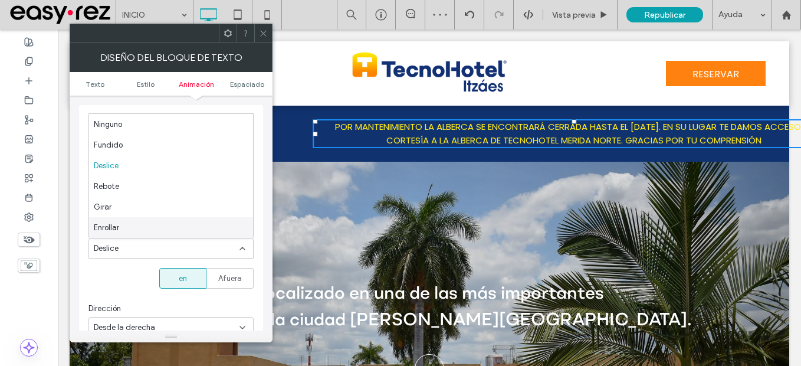
click at [122, 275] on div "El cambio afecta a PC y tabletas Activar Desplazarse Animación Deslice en Afuer…" at bounding box center [170, 302] width 165 height 351
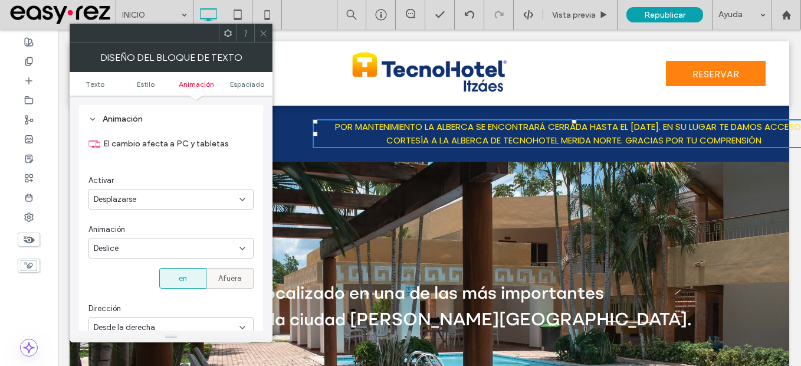
click at [231, 277] on span "Afuera" at bounding box center [230, 278] width 24 height 12
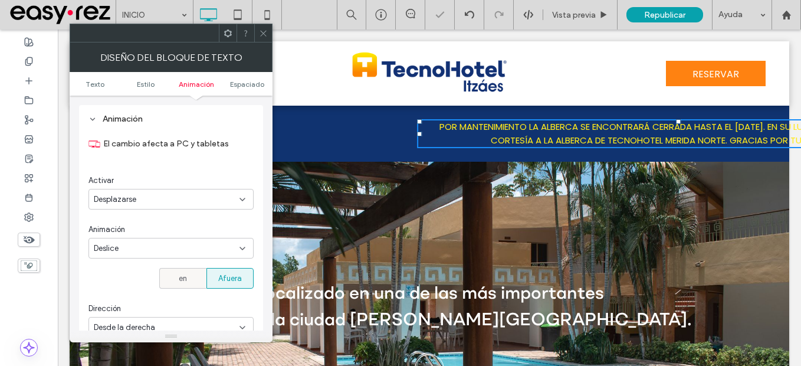
click at [192, 278] on div "en" at bounding box center [183, 277] width 32 height 19
type input "**"
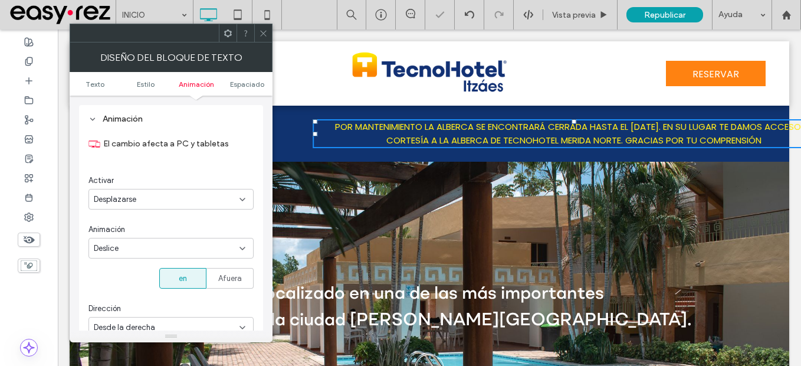
click at [182, 246] on div "Deslice" at bounding box center [167, 248] width 146 height 12
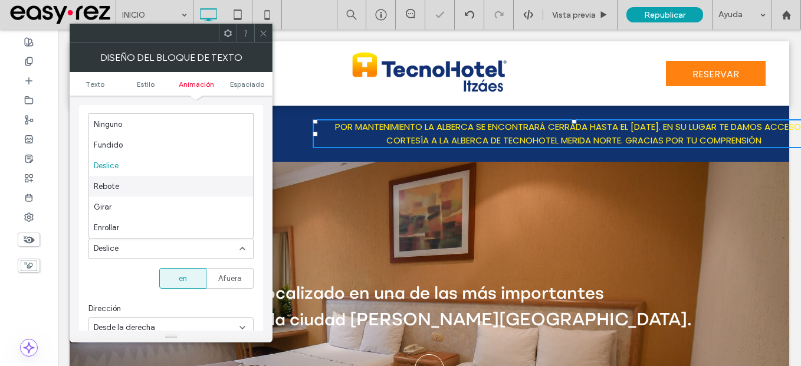
click at [127, 187] on div "Rebote" at bounding box center [171, 186] width 164 height 21
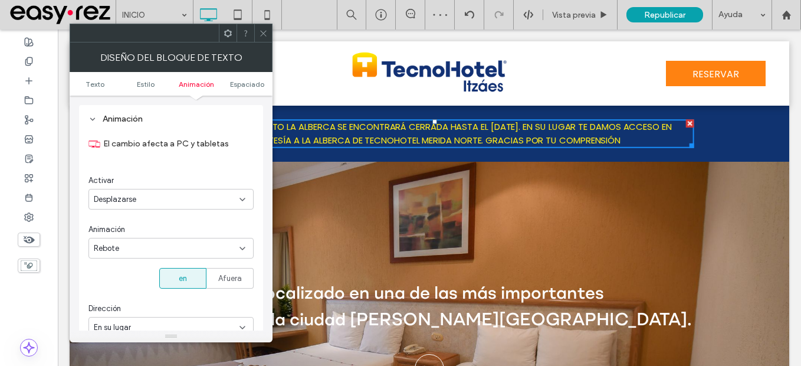
click at [159, 257] on div "Rebote" at bounding box center [170, 248] width 165 height 21
click at [131, 206] on div "Girar" at bounding box center [171, 206] width 164 height 21
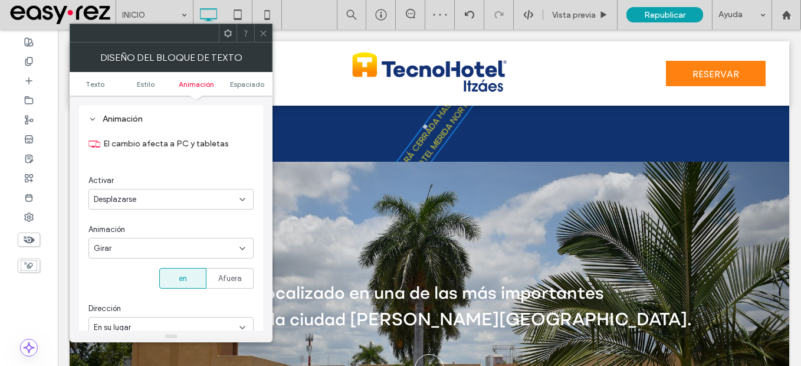
click at [149, 242] on div "Girar" at bounding box center [167, 248] width 146 height 12
click at [121, 183] on div "Enrollar" at bounding box center [171, 186] width 164 height 21
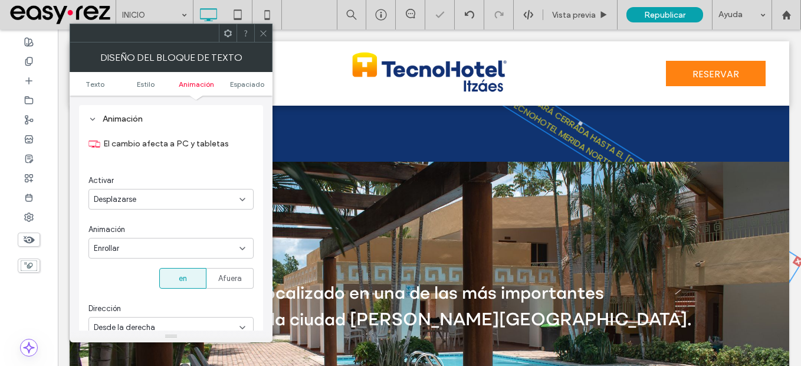
click at [172, 258] on div "Enrollar" at bounding box center [170, 248] width 165 height 21
click at [130, 205] on div "Zoom" at bounding box center [171, 206] width 164 height 21
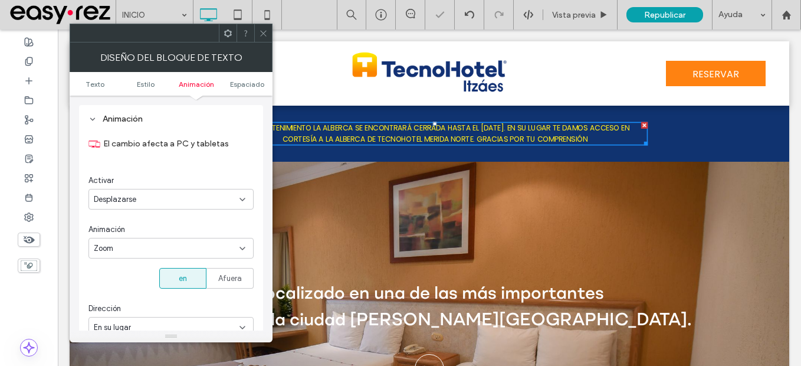
click at [177, 198] on div "Desplazarse" at bounding box center [167, 199] width 146 height 12
click at [162, 219] on div "Ninguno" at bounding box center [171, 219] width 164 height 21
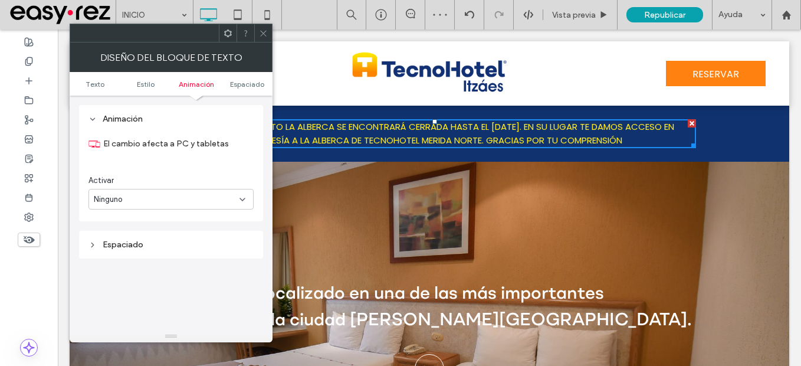
click at [175, 203] on div "Ninguno" at bounding box center [167, 199] width 146 height 12
click at [149, 232] on div "Entrada" at bounding box center [171, 240] width 164 height 21
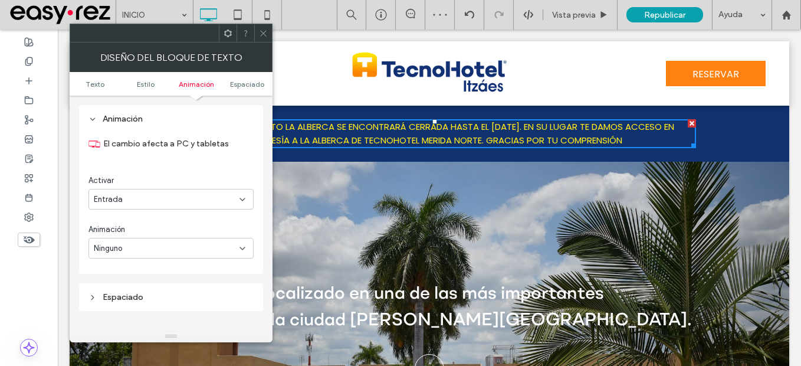
click at [156, 253] on div "Ninguno" at bounding box center [167, 248] width 146 height 12
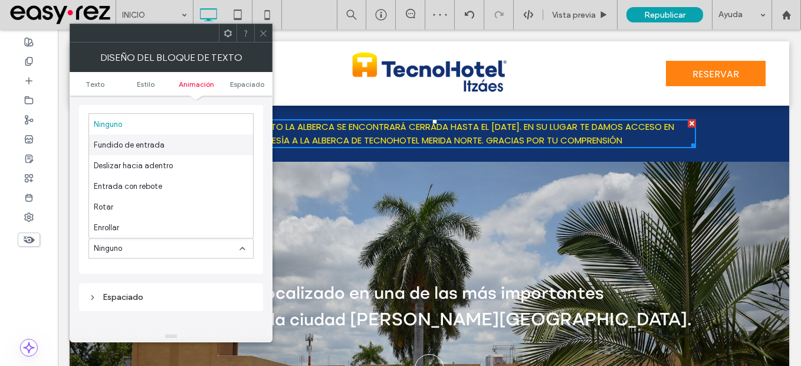
click at [159, 150] on span "Fundido de entrada" at bounding box center [129, 145] width 71 height 12
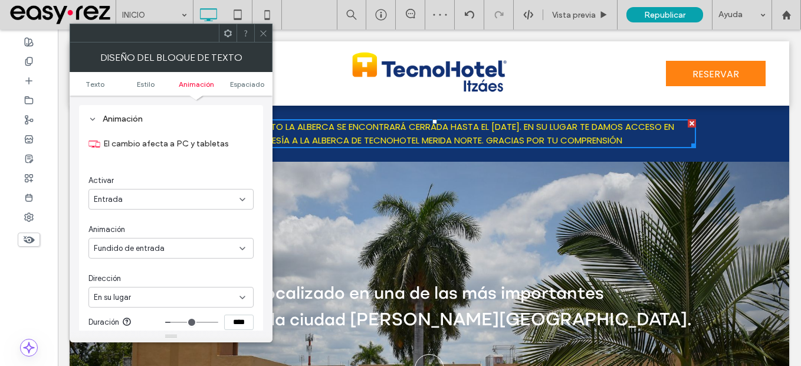
scroll to position [351, 0]
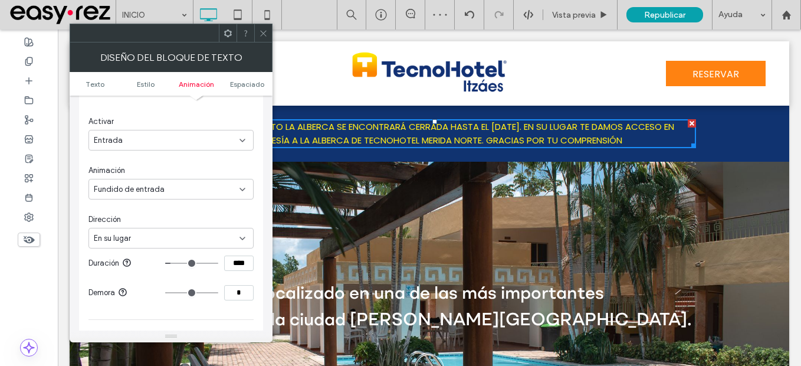
click at [202, 235] on div "En su lugar" at bounding box center [167, 238] width 146 height 12
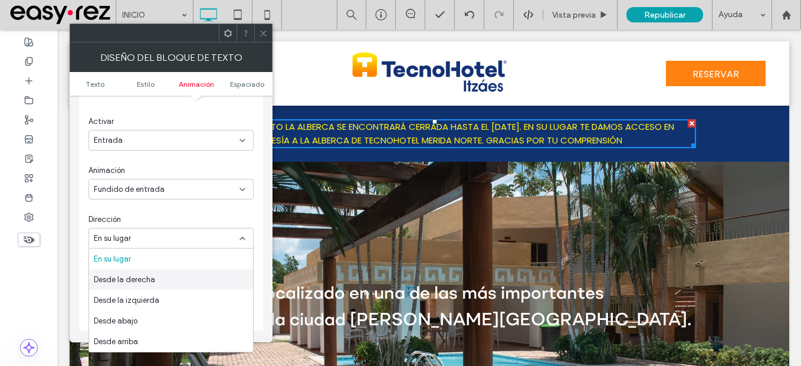
click at [152, 278] on span "Desde la derecha" at bounding box center [124, 280] width 61 height 12
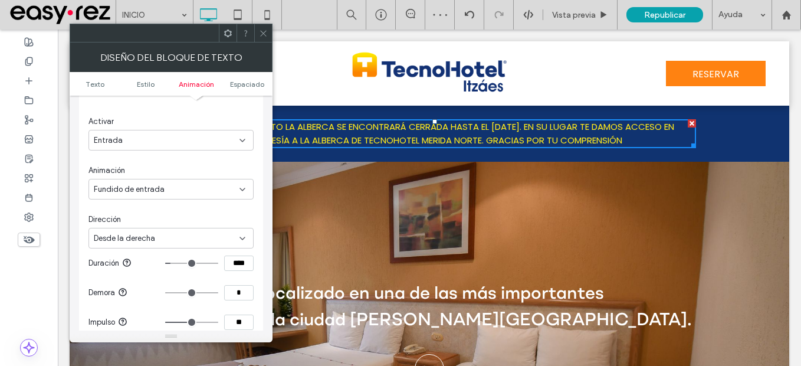
click at [148, 241] on span "Desde la derecha" at bounding box center [124, 238] width 61 height 12
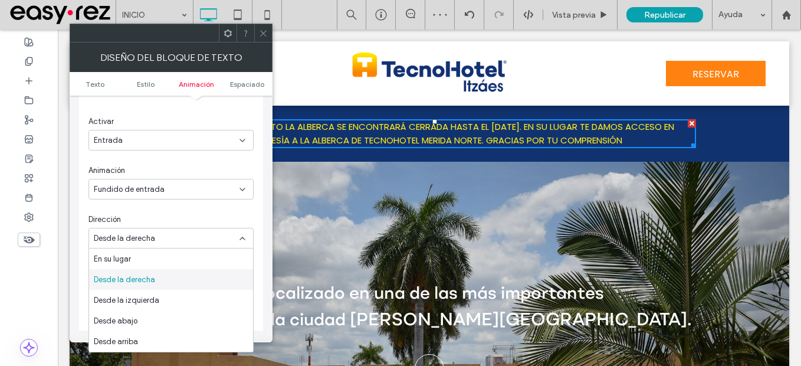
click at [146, 280] on span "Desde la derecha" at bounding box center [124, 280] width 61 height 12
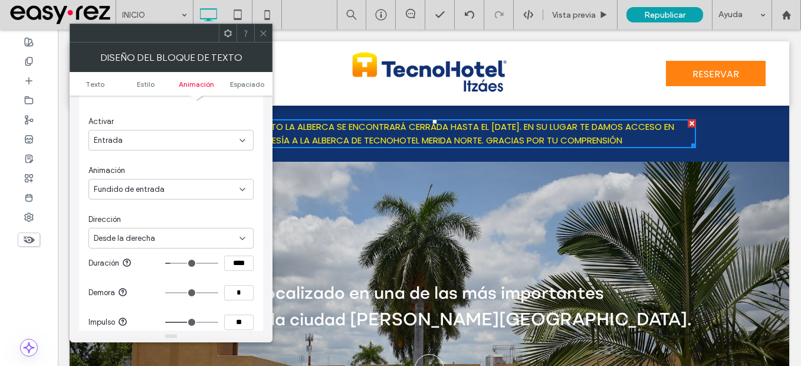
click at [172, 236] on div "Desde la derecha" at bounding box center [167, 238] width 146 height 12
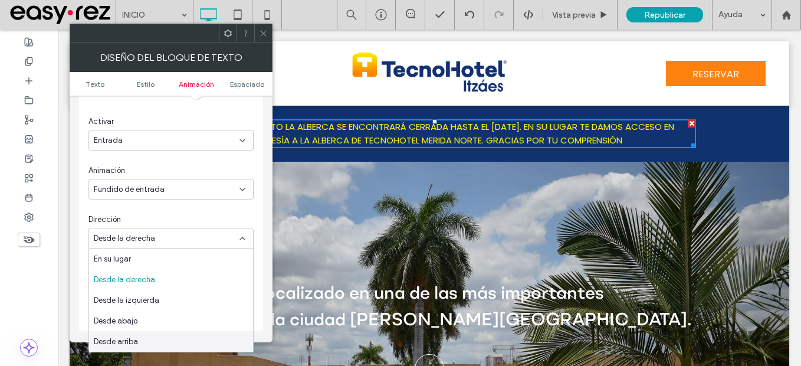
click at [140, 337] on div "Desde arriba" at bounding box center [171, 341] width 164 height 21
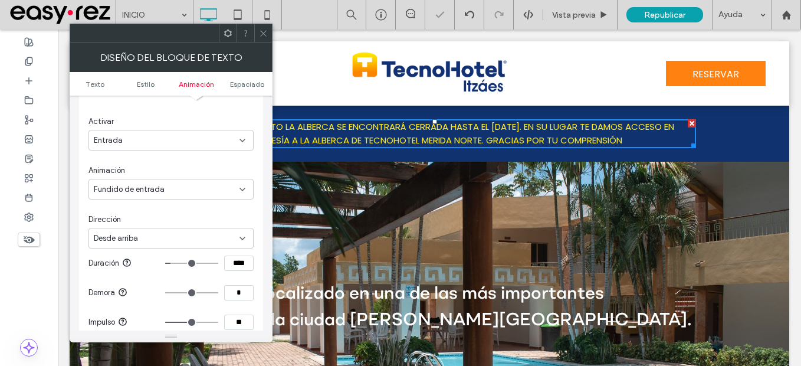
click at [144, 238] on div "Desde arriba" at bounding box center [167, 238] width 146 height 12
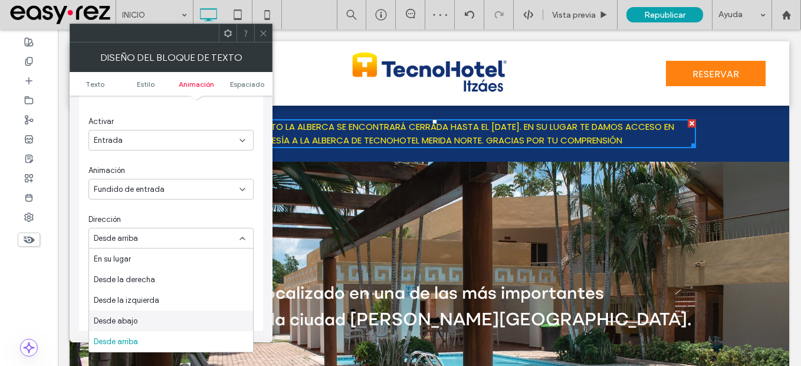
click at [129, 316] on span "Desde abajo" at bounding box center [116, 321] width 44 height 12
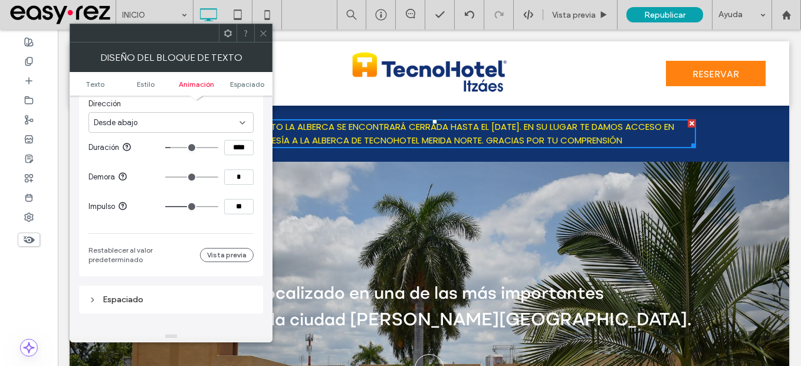
scroll to position [469, 0]
click at [225, 255] on button "Vista previa" at bounding box center [227, 252] width 54 height 14
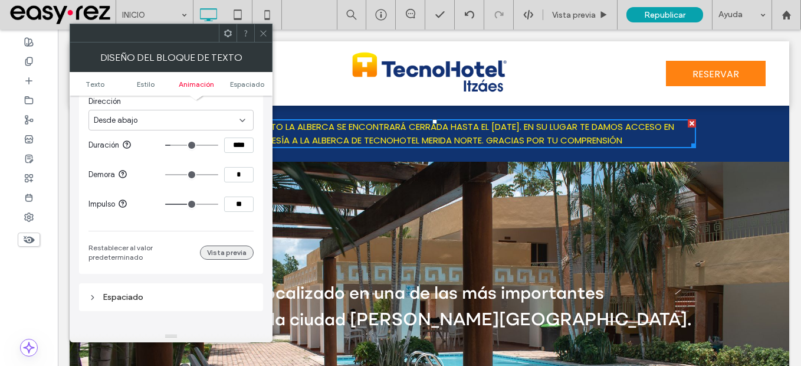
click at [225, 255] on button "Vista previa" at bounding box center [227, 252] width 54 height 14
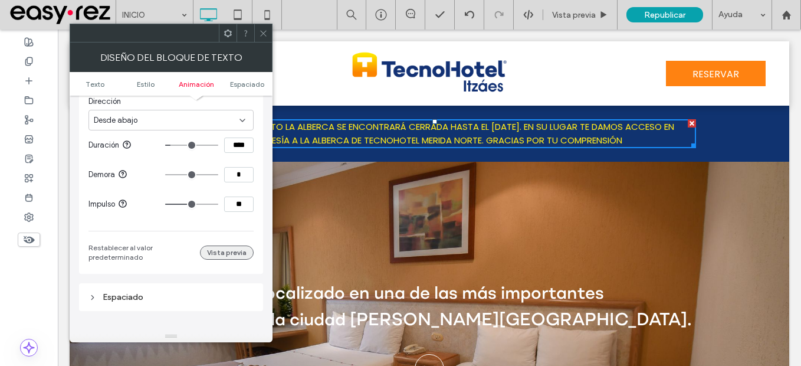
click at [225, 255] on button "Vista previa" at bounding box center [227, 252] width 54 height 14
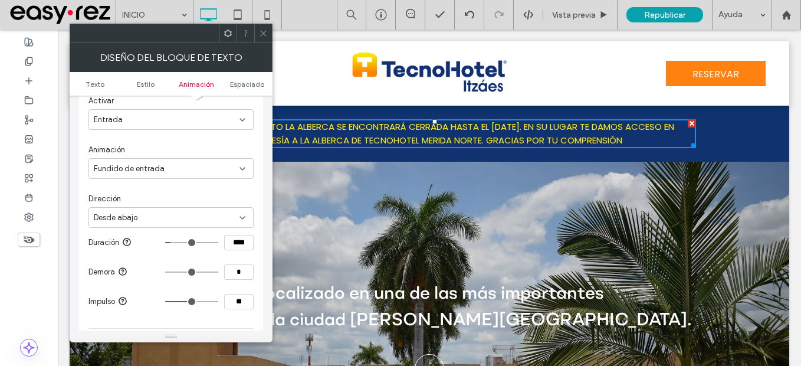
scroll to position [351, 0]
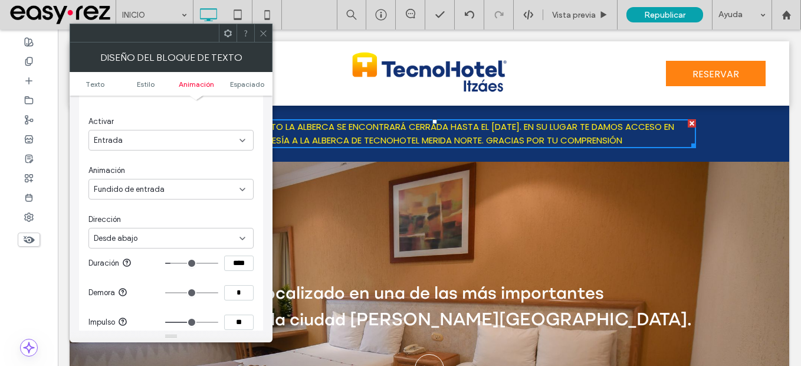
click at [260, 27] on span at bounding box center [263, 33] width 9 height 18
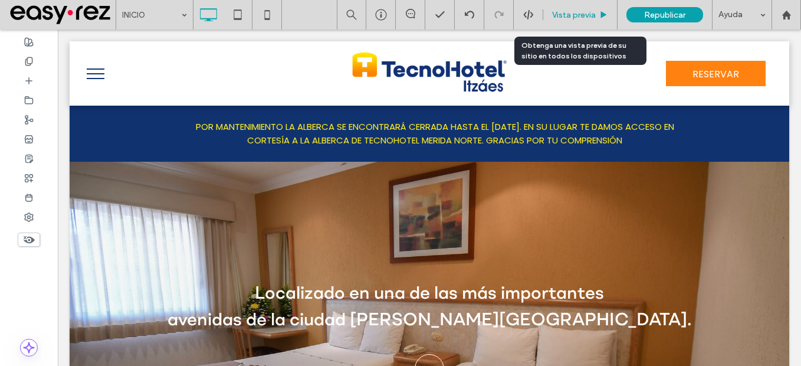
click at [584, 18] on span "Vista previa" at bounding box center [574, 15] width 44 height 10
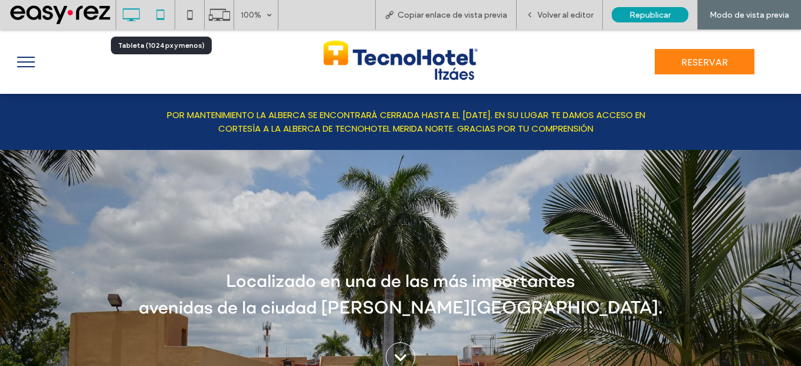
click at [170, 15] on icon at bounding box center [161, 15] width 24 height 24
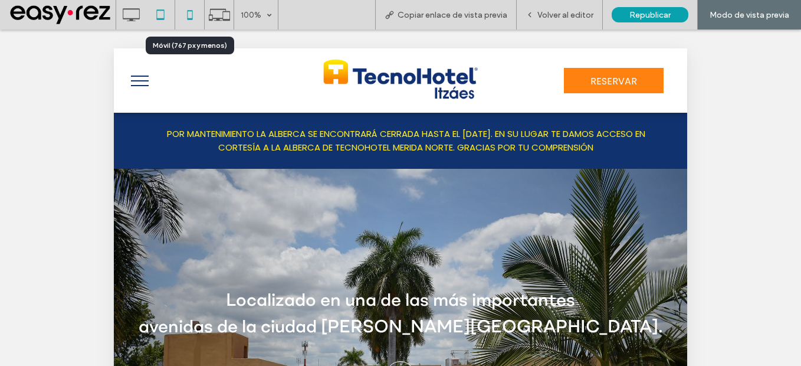
click at [193, 12] on icon at bounding box center [190, 15] width 24 height 24
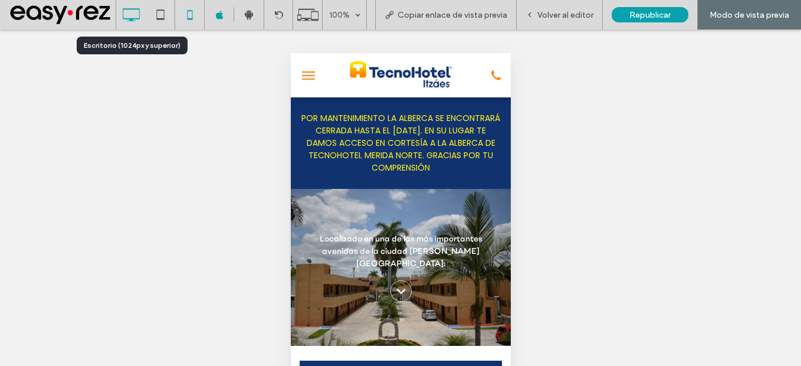
click at [139, 17] on icon at bounding box center [131, 15] width 24 height 24
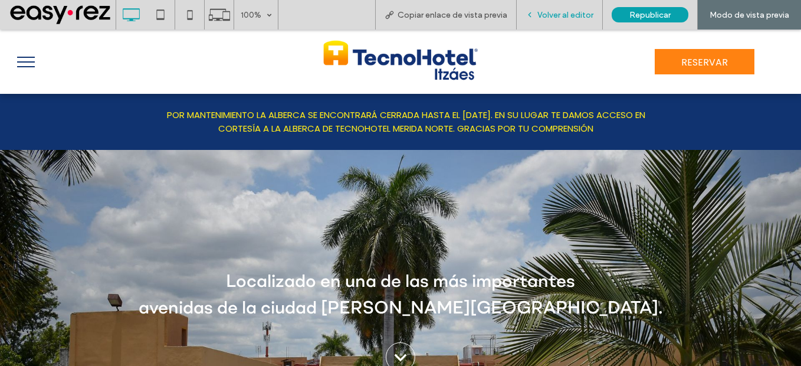
click at [575, 12] on span "Volver al editor" at bounding box center [565, 15] width 56 height 10
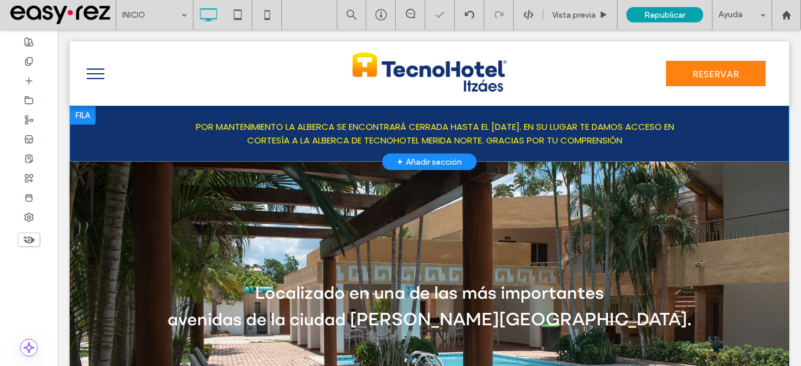
click at [86, 110] on div at bounding box center [83, 115] width 26 height 19
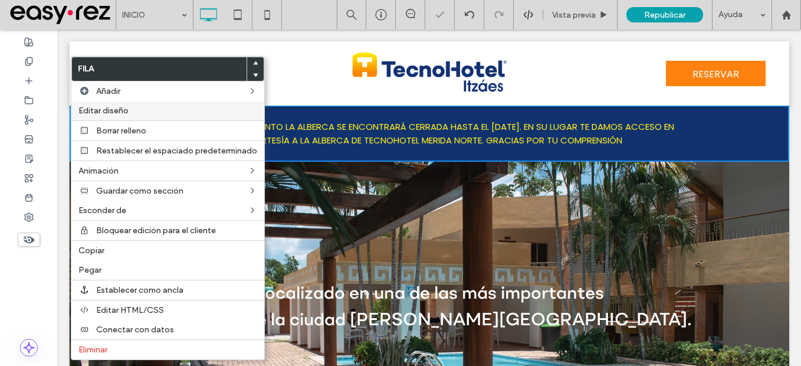
click at [101, 114] on span "Editar diseño" at bounding box center [103, 111] width 50 height 10
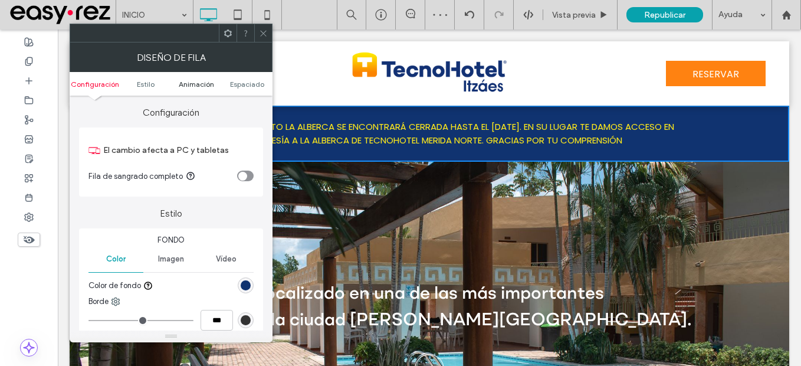
click at [208, 83] on span "Animación" at bounding box center [196, 84] width 35 height 9
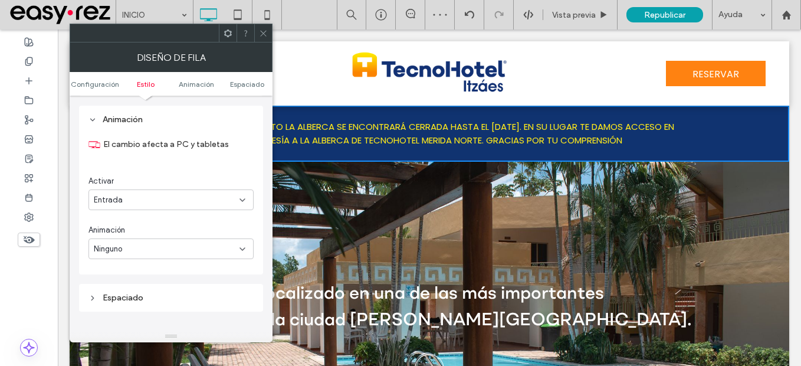
scroll to position [287, 0]
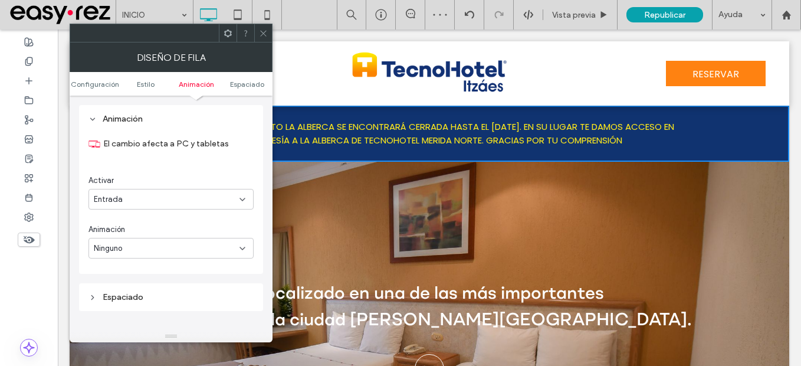
click at [165, 203] on div "Entrada" at bounding box center [167, 199] width 146 height 12
click at [140, 258] on div "Desplazarse" at bounding box center [171, 261] width 164 height 21
click at [166, 200] on div "Desplazarse" at bounding box center [167, 199] width 146 height 12
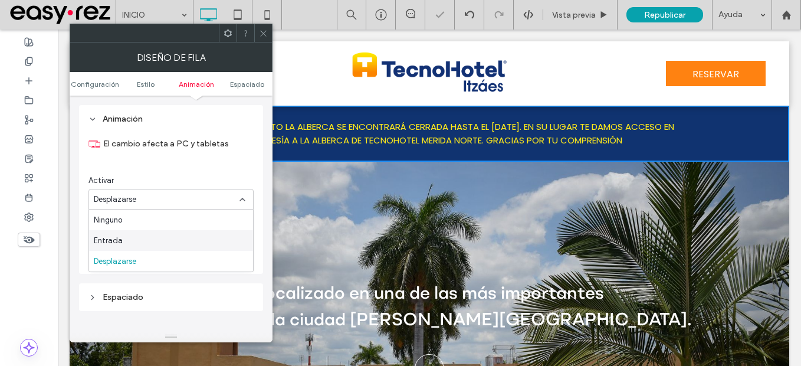
click at [132, 237] on div "Entrada" at bounding box center [171, 240] width 164 height 21
click at [161, 241] on div "Ninguno" at bounding box center [170, 248] width 165 height 21
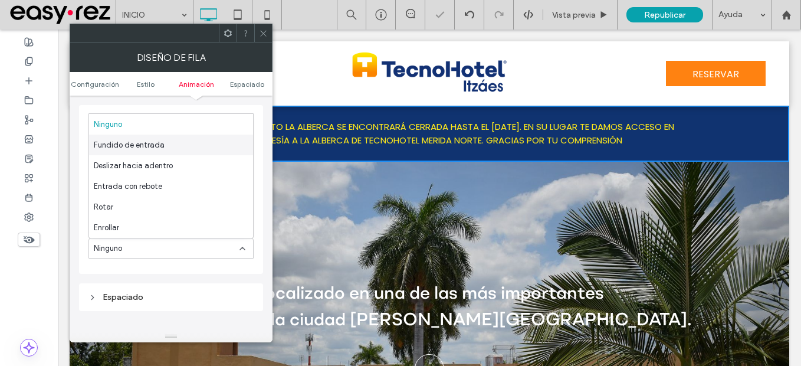
click at [141, 154] on div "Fundido de entrada" at bounding box center [171, 144] width 164 height 21
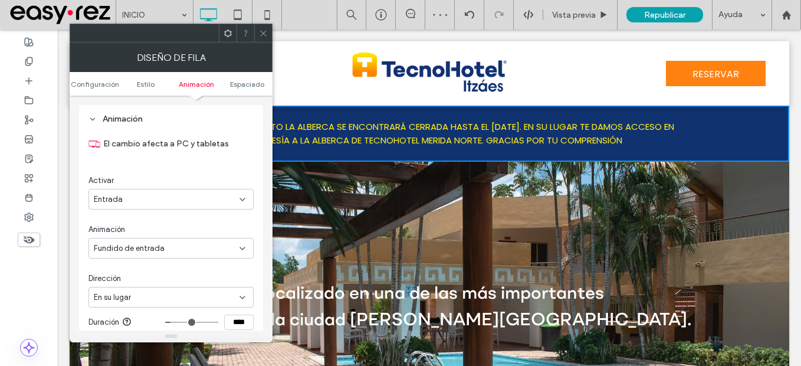
click at [175, 247] on div "Fundido de entrada" at bounding box center [167, 248] width 146 height 12
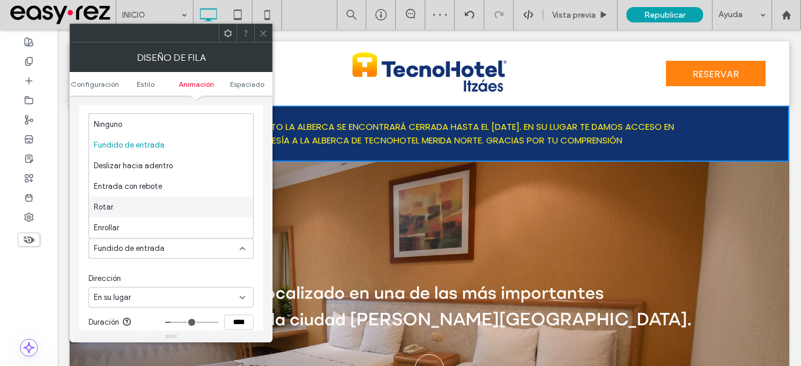
click at [124, 204] on div "Rotar" at bounding box center [171, 206] width 164 height 21
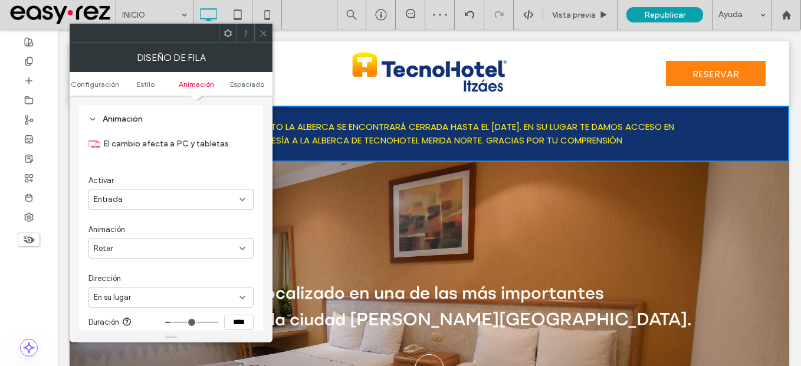
click at [144, 247] on div "Rotar" at bounding box center [167, 248] width 146 height 12
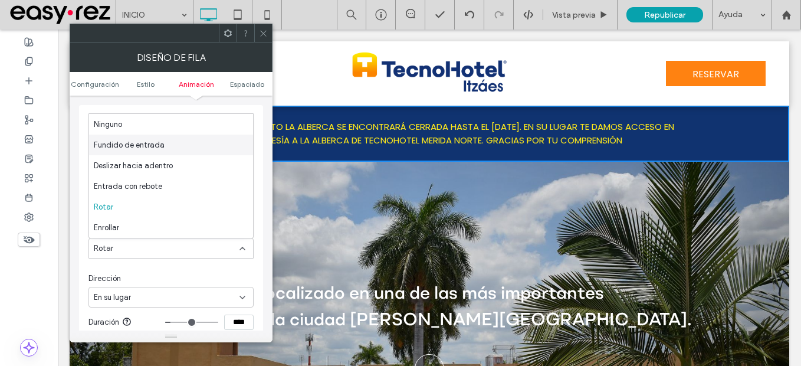
click at [153, 144] on span "Fundido de entrada" at bounding box center [129, 145] width 71 height 12
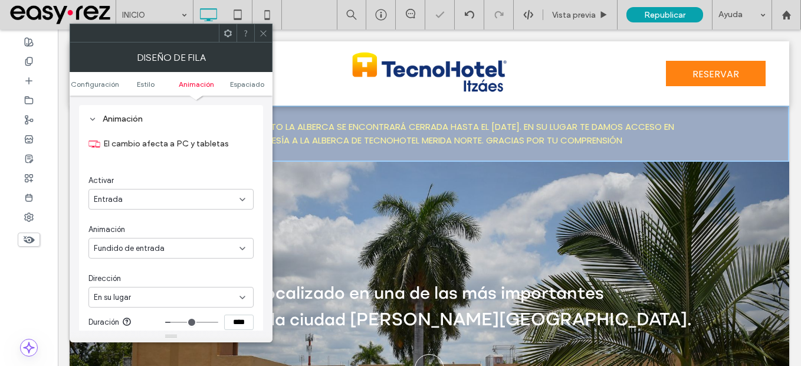
click at [166, 301] on div "En su lugar" at bounding box center [167, 297] width 146 height 12
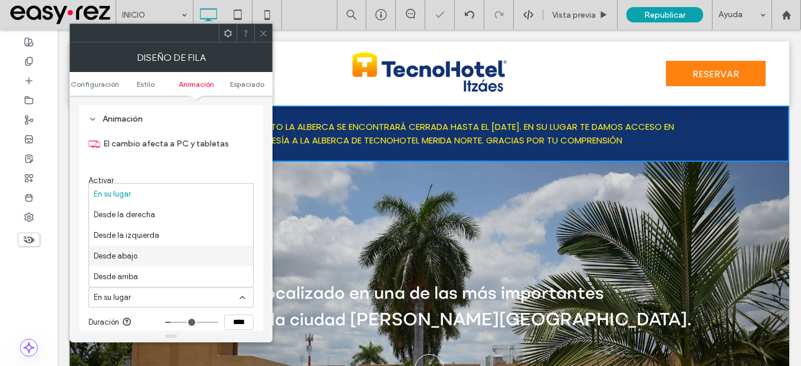
click at [144, 261] on div "Desde abajo" at bounding box center [171, 255] width 164 height 21
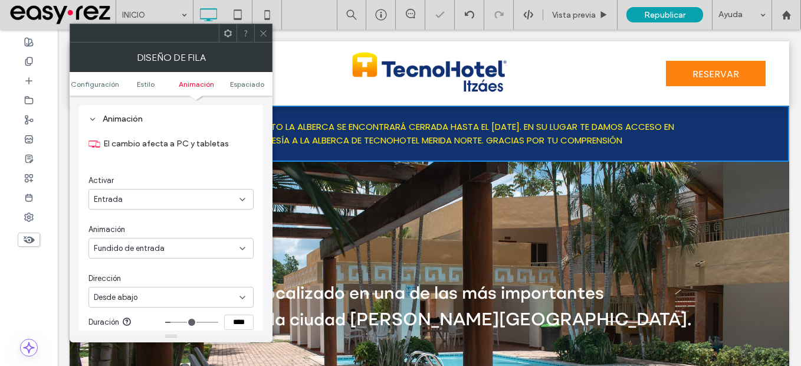
click at [173, 302] on div "Desde abajo" at bounding box center [167, 297] width 146 height 12
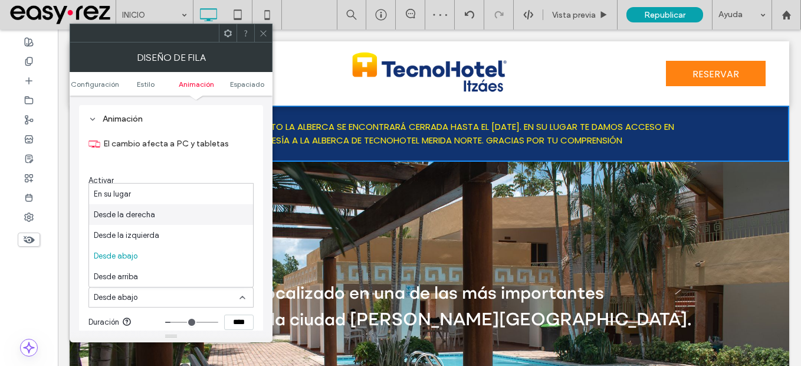
click at [127, 213] on span "Desde la derecha" at bounding box center [124, 215] width 61 height 12
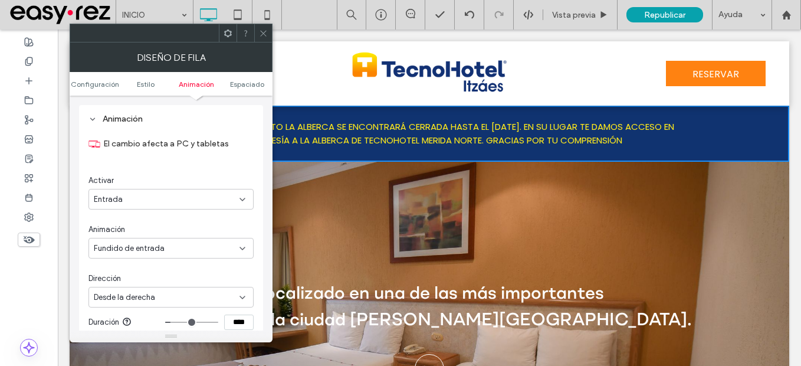
click at [173, 297] on div "Desde la derecha" at bounding box center [167, 297] width 146 height 12
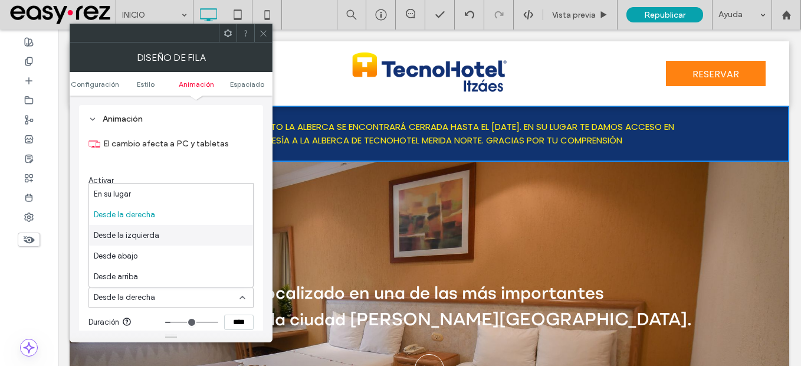
click at [136, 242] on div "Desde la izquierda" at bounding box center [171, 235] width 164 height 21
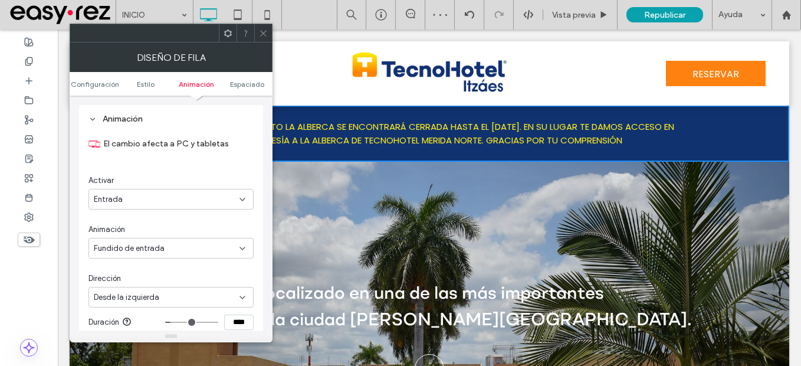
click at [146, 197] on div "Entrada" at bounding box center [167, 199] width 146 height 12
click at [134, 224] on div "Ninguno" at bounding box center [171, 219] width 164 height 21
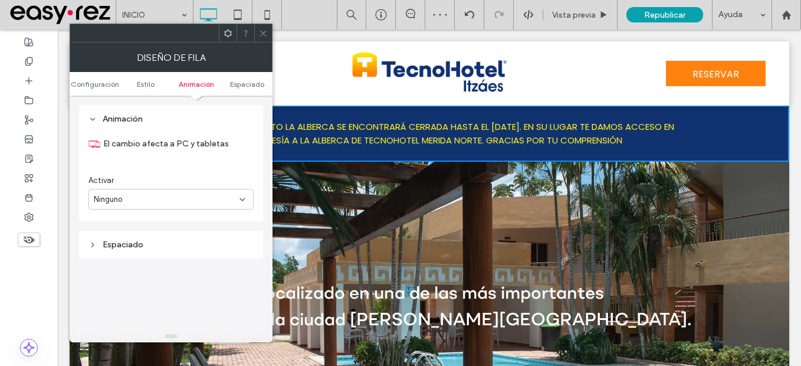
click at [267, 31] on icon at bounding box center [263, 33] width 9 height 9
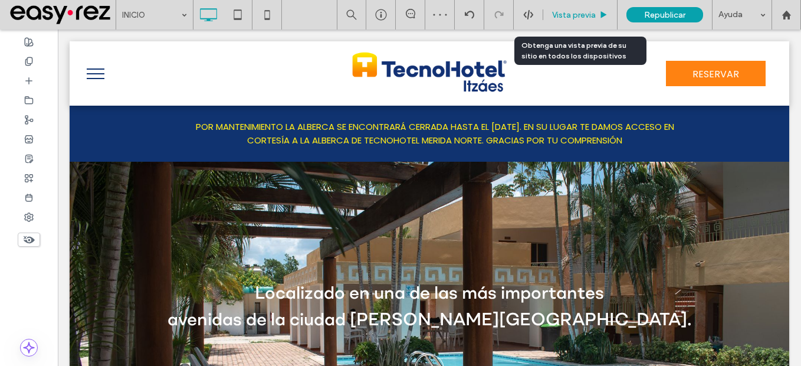
click at [561, 11] on span "Vista previa" at bounding box center [574, 15] width 44 height 10
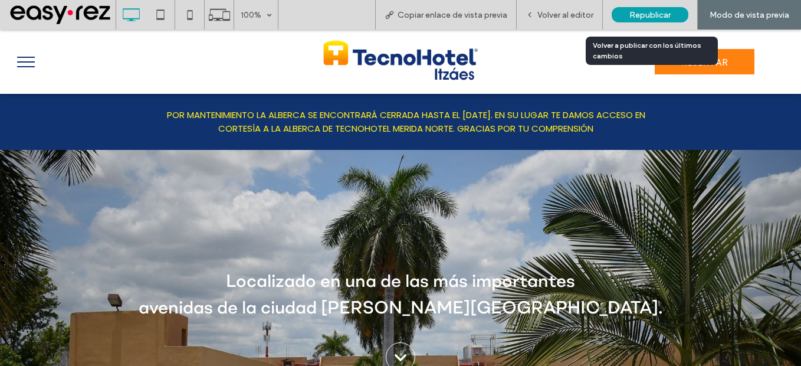
click at [658, 9] on div "Republicar" at bounding box center [650, 14] width 77 height 15
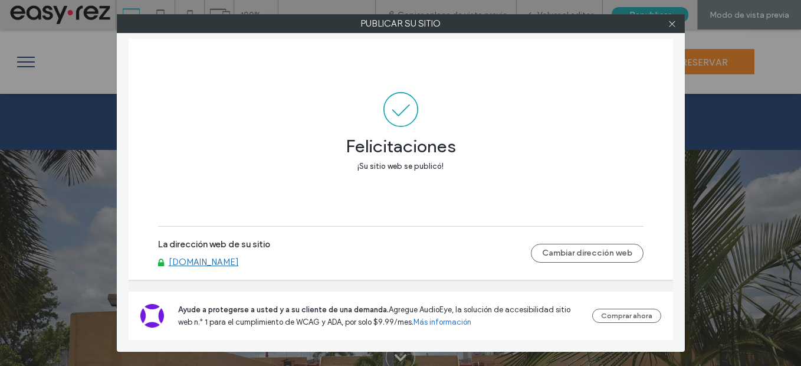
click at [234, 264] on link "[DOMAIN_NAME]" at bounding box center [204, 262] width 70 height 11
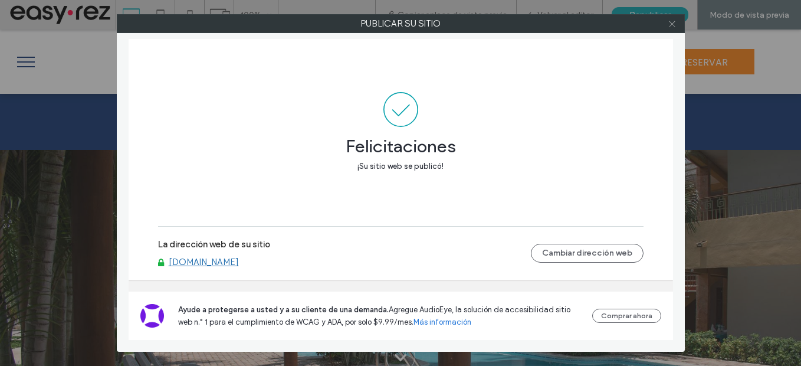
click at [672, 29] on span at bounding box center [672, 24] width 9 height 18
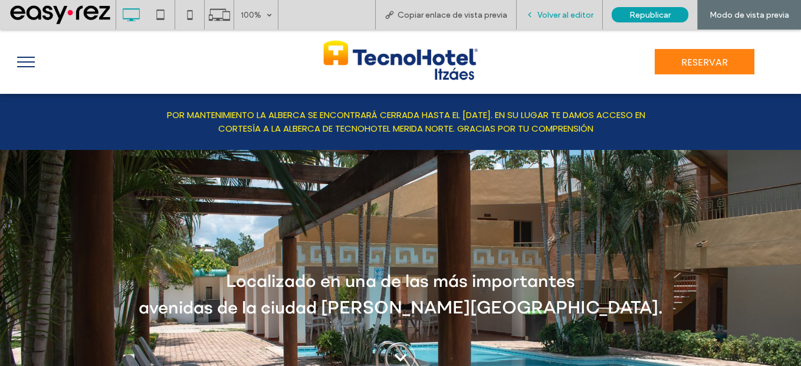
click at [571, 15] on span "Volver al editor" at bounding box center [565, 15] width 56 height 10
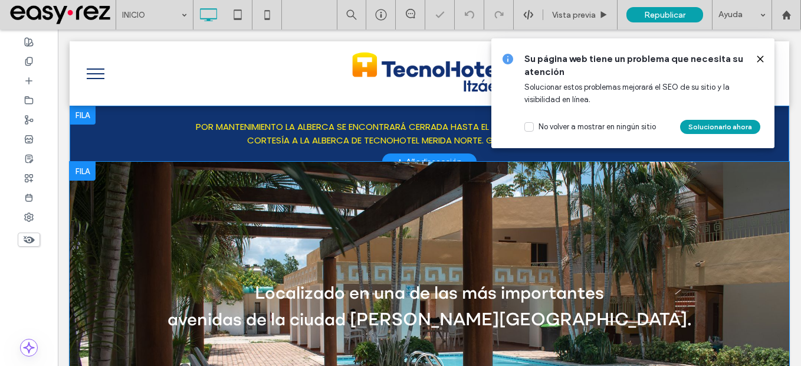
click at [81, 117] on div at bounding box center [83, 115] width 26 height 19
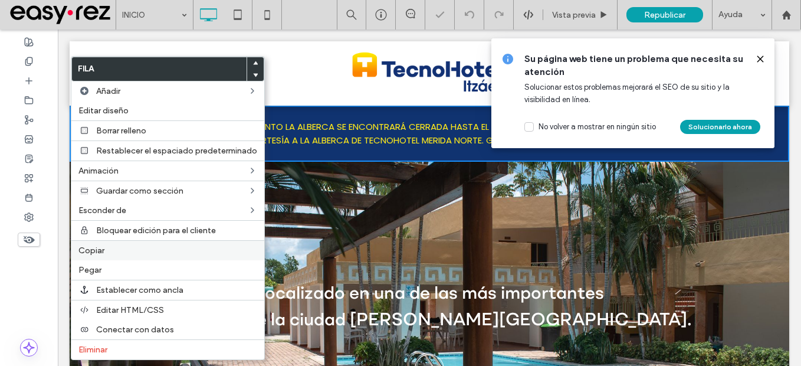
click at [104, 254] on span "Copiar" at bounding box center [91, 250] width 26 height 10
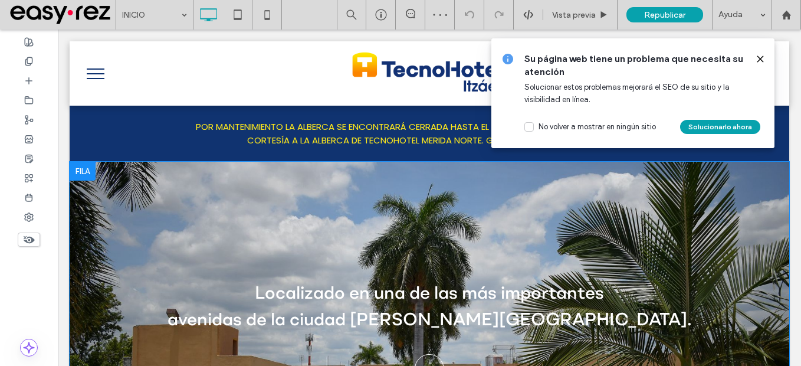
click at [755, 59] on div at bounding box center [755, 58] width 19 height 13
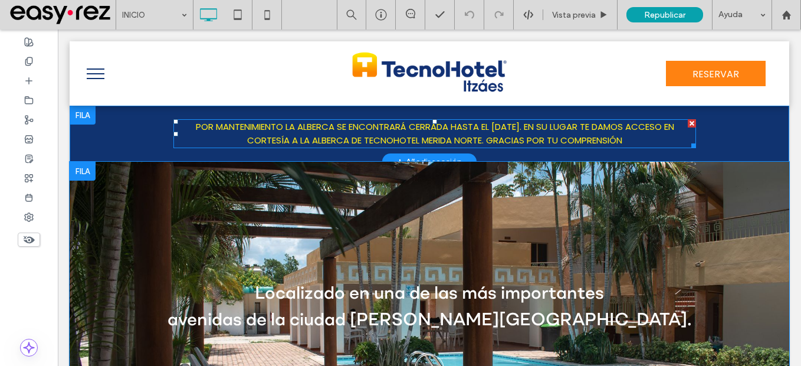
click at [538, 136] on span "POR MANTENIMIENTO LA ALBERCA SE ENCONTRARÁ CERRADA HASTA EL 20 DE OCTUBRE. EN S…" at bounding box center [435, 133] width 478 height 26
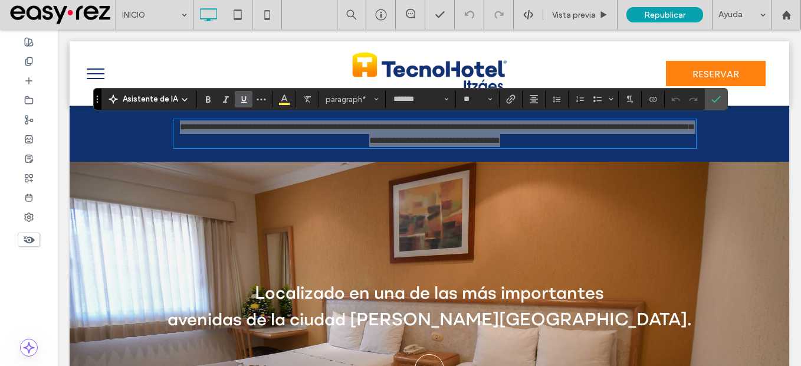
click at [251, 101] on label "Subrayado" at bounding box center [244, 99] width 18 height 17
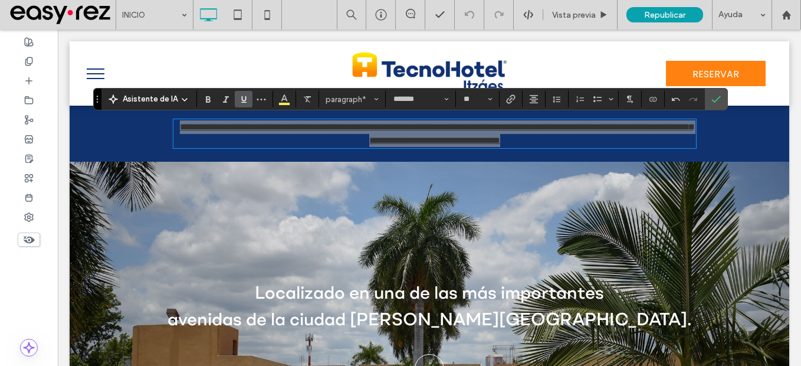
click at [240, 101] on icon "Subrayado" at bounding box center [243, 98] width 9 height 9
click at [209, 100] on use "Negrilla" at bounding box center [208, 99] width 5 height 6
drag, startPoint x: 709, startPoint y: 98, endPoint x: 431, endPoint y: 114, distance: 278.8
click at [709, 98] on label "Confirmar" at bounding box center [716, 98] width 18 height 21
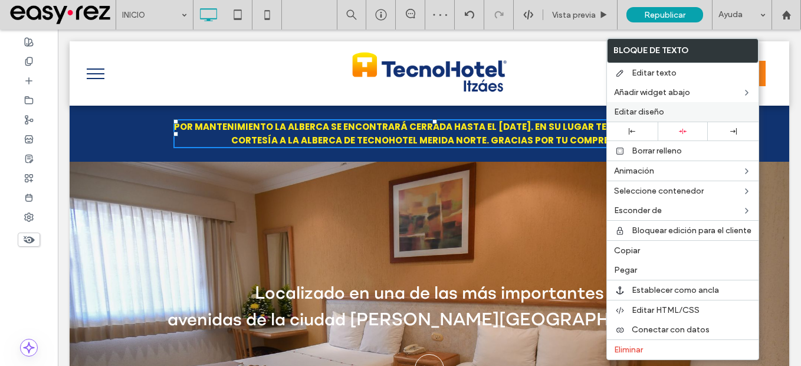
click at [655, 111] on span "Editar diseño" at bounding box center [639, 112] width 50 height 10
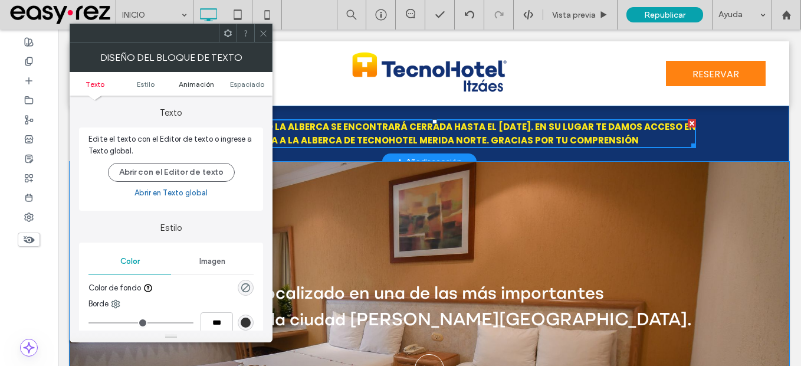
click at [208, 86] on span "Animación" at bounding box center [196, 84] width 35 height 9
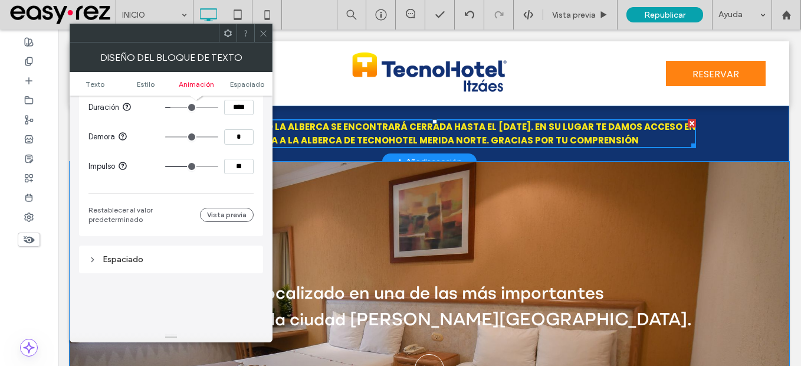
scroll to position [528, 0]
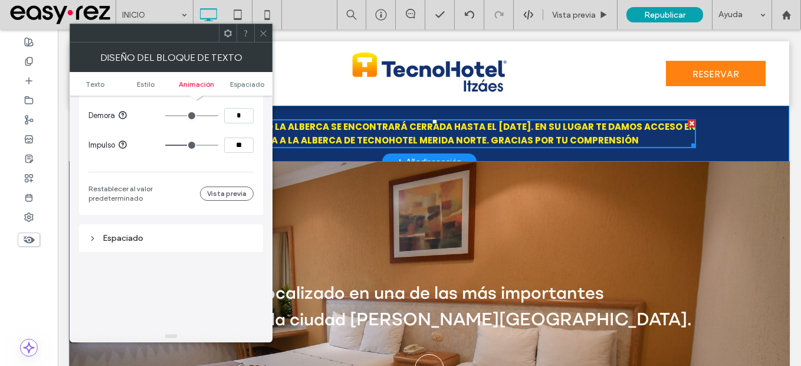
click at [119, 236] on div "Espaciado" at bounding box center [170, 238] width 165 height 10
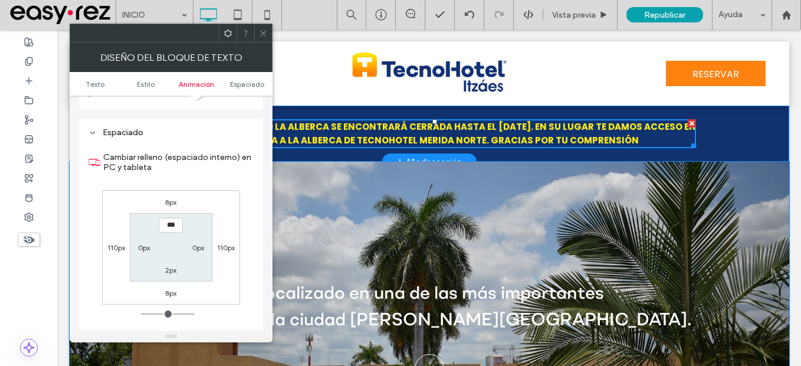
scroll to position [646, 0]
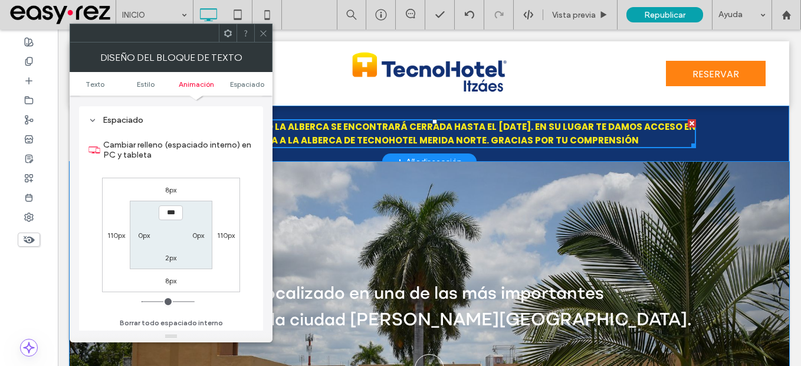
click at [258, 37] on div at bounding box center [263, 33] width 18 height 18
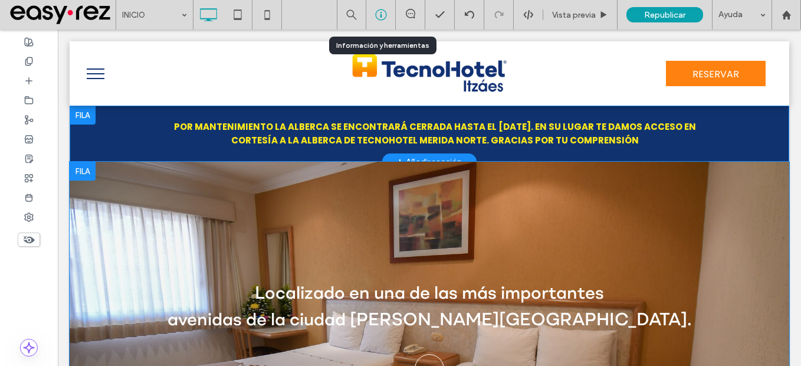
click at [388, 17] on div at bounding box center [380, 15] width 29 height 12
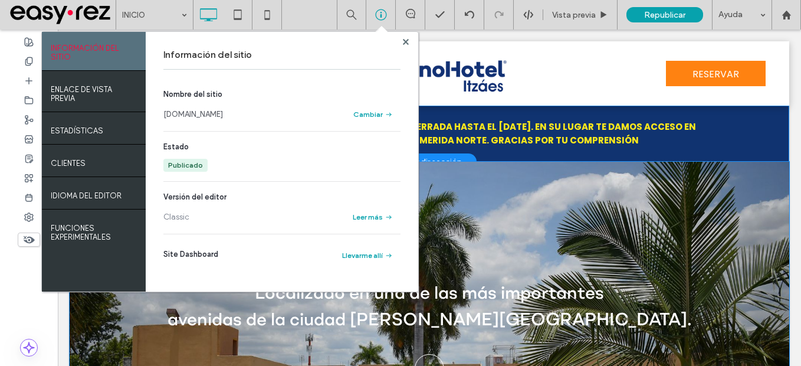
click at [213, 112] on link "[DOMAIN_NAME]" at bounding box center [193, 115] width 60 height 12
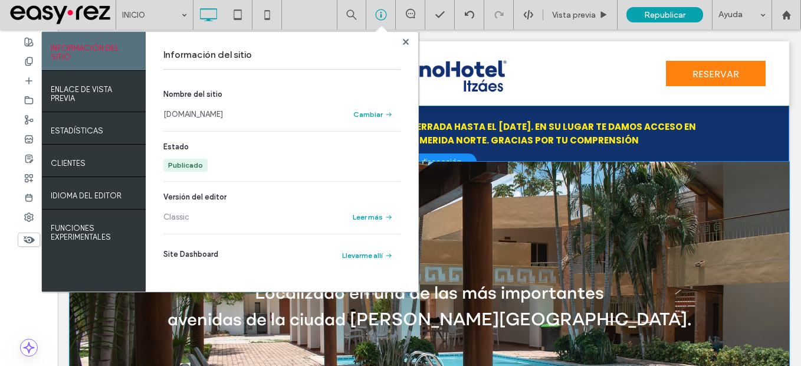
click at [212, 113] on link "[DOMAIN_NAME]" at bounding box center [193, 115] width 60 height 12
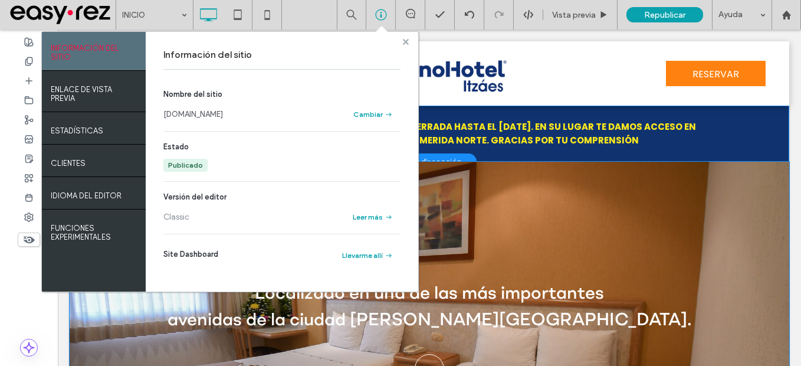
click at [405, 35] on div "Información del sitio Nombre del sitio www.tecnohotelitzaes.com Cambiar Estado …" at bounding box center [282, 161] width 272 height 259
click at [405, 39] on icon at bounding box center [406, 42] width 6 height 6
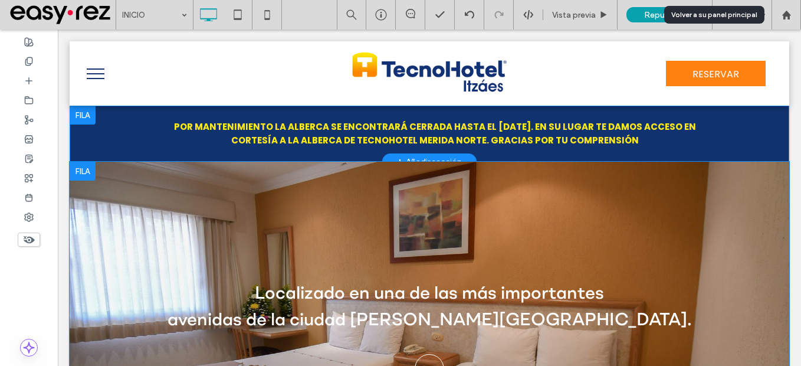
drag, startPoint x: 782, startPoint y: 18, endPoint x: 734, endPoint y: 12, distance: 48.2
click at [780, 18] on div at bounding box center [786, 15] width 28 height 10
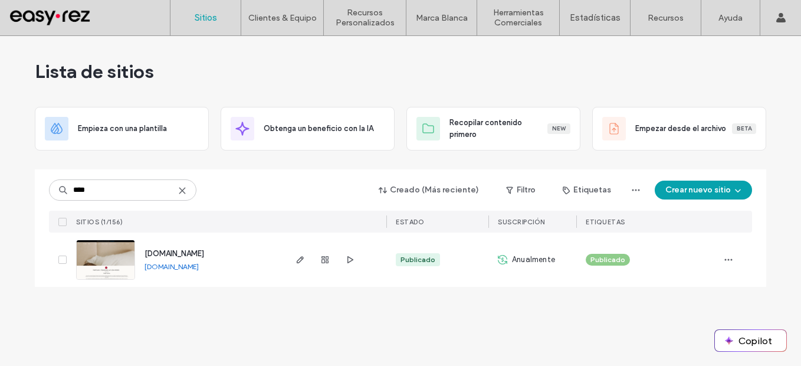
type input "****"
click at [199, 264] on link "[DOMAIN_NAME]" at bounding box center [171, 266] width 54 height 9
click at [199, 268] on link "[DOMAIN_NAME]" at bounding box center [171, 266] width 54 height 9
